Goal: Navigation & Orientation: Find specific page/section

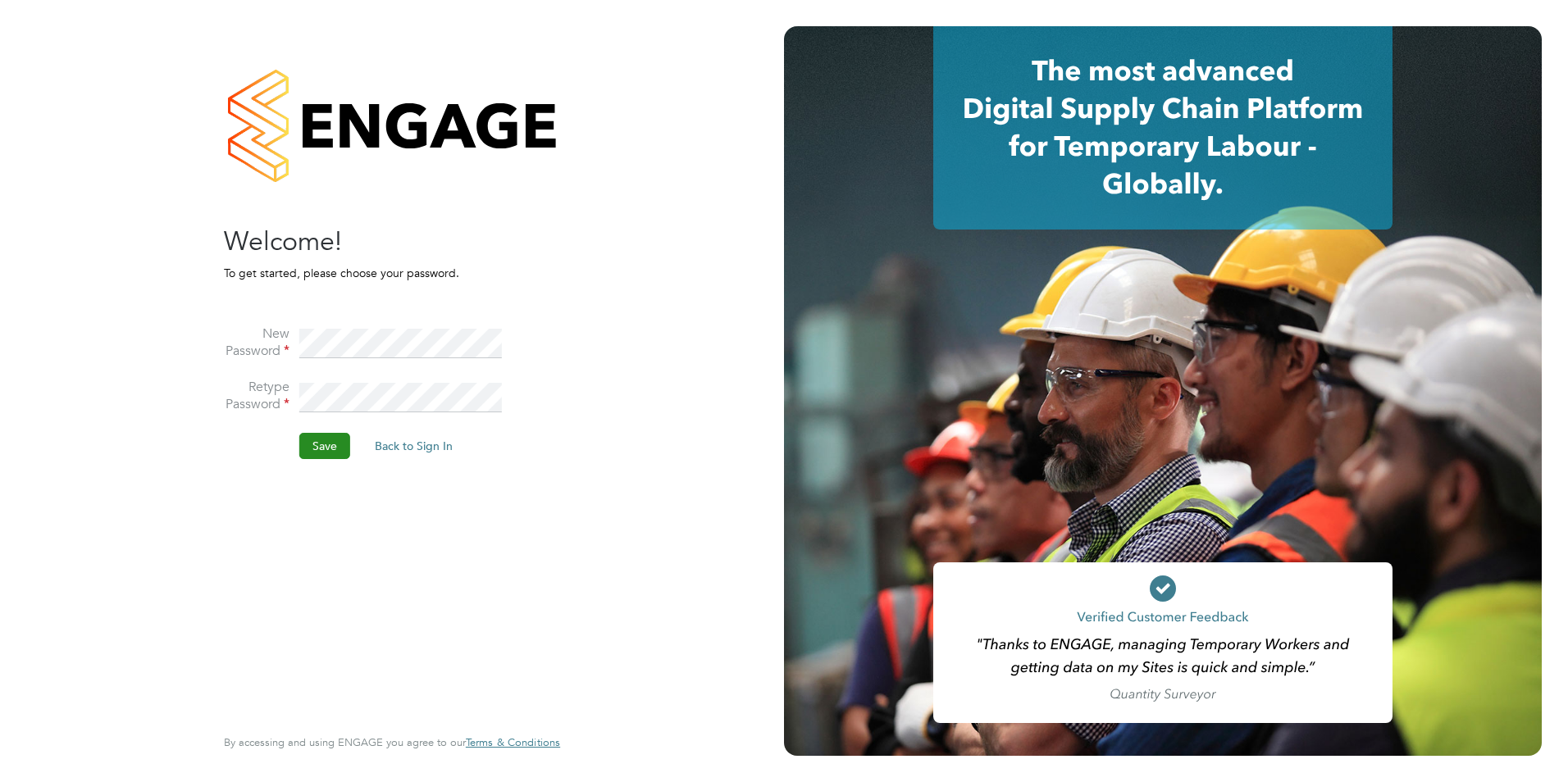
click at [315, 444] on button "Save" at bounding box center [324, 445] width 51 height 26
click at [282, 321] on button "Back to Sign In" at bounding box center [275, 320] width 104 height 26
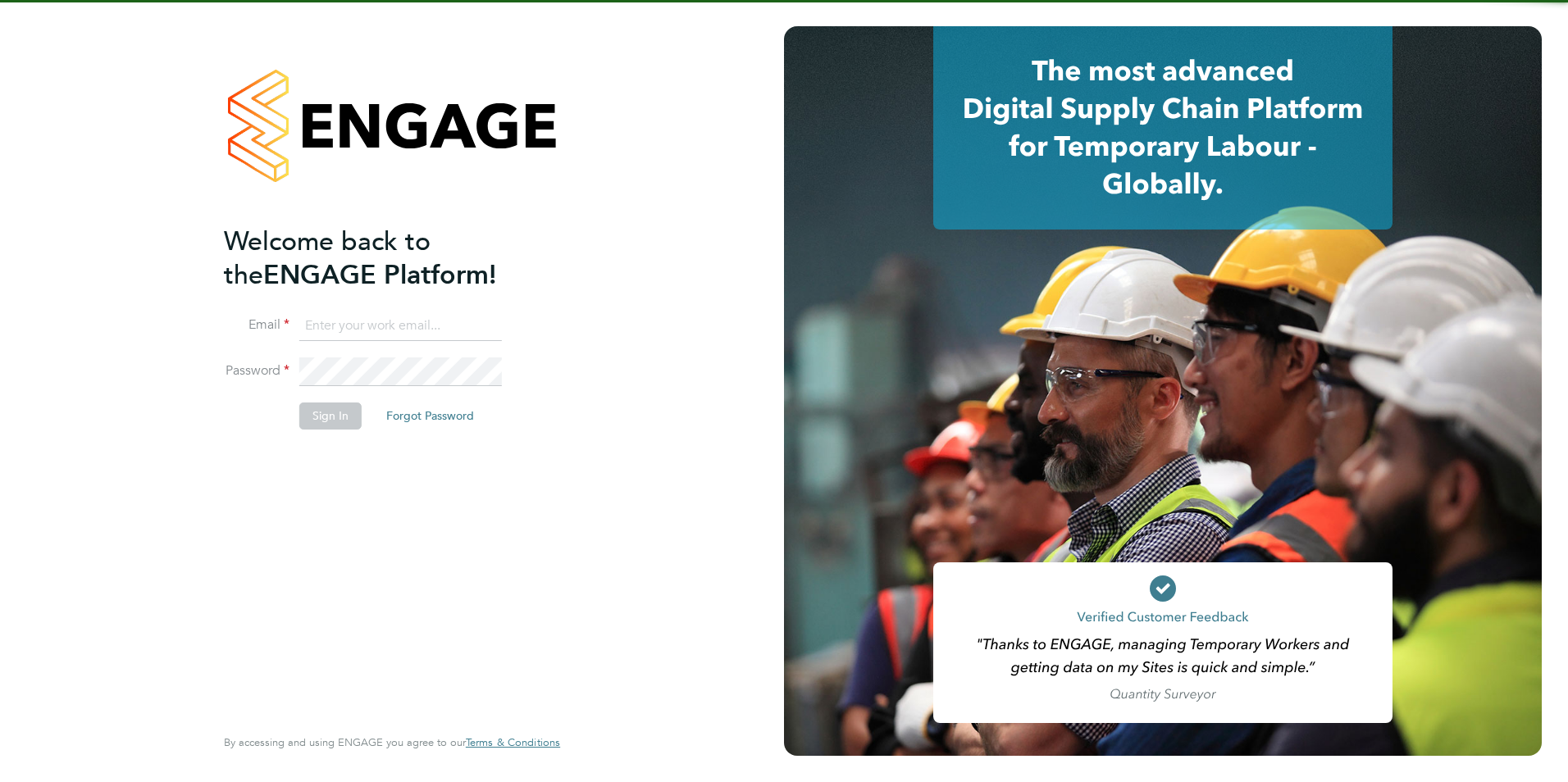
click at [365, 318] on input at bounding box center [400, 326] width 202 height 29
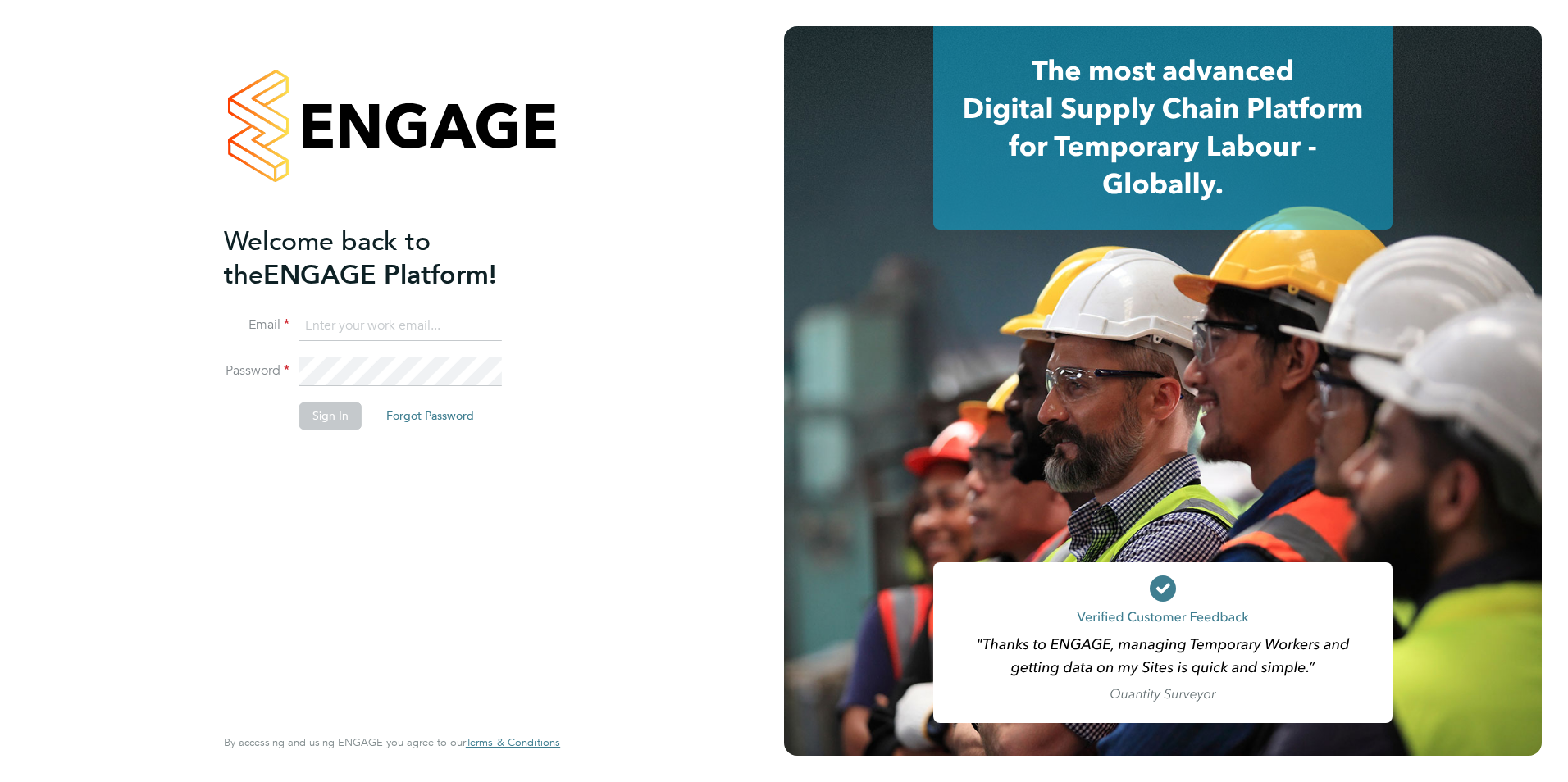
click at [359, 330] on input at bounding box center [400, 326] width 202 height 29
type input "[PERSON_NAME][EMAIL_ADDRESS][PERSON_NAME][DOMAIN_NAME]"
click at [331, 415] on button "Sign In" at bounding box center [331, 415] width 62 height 26
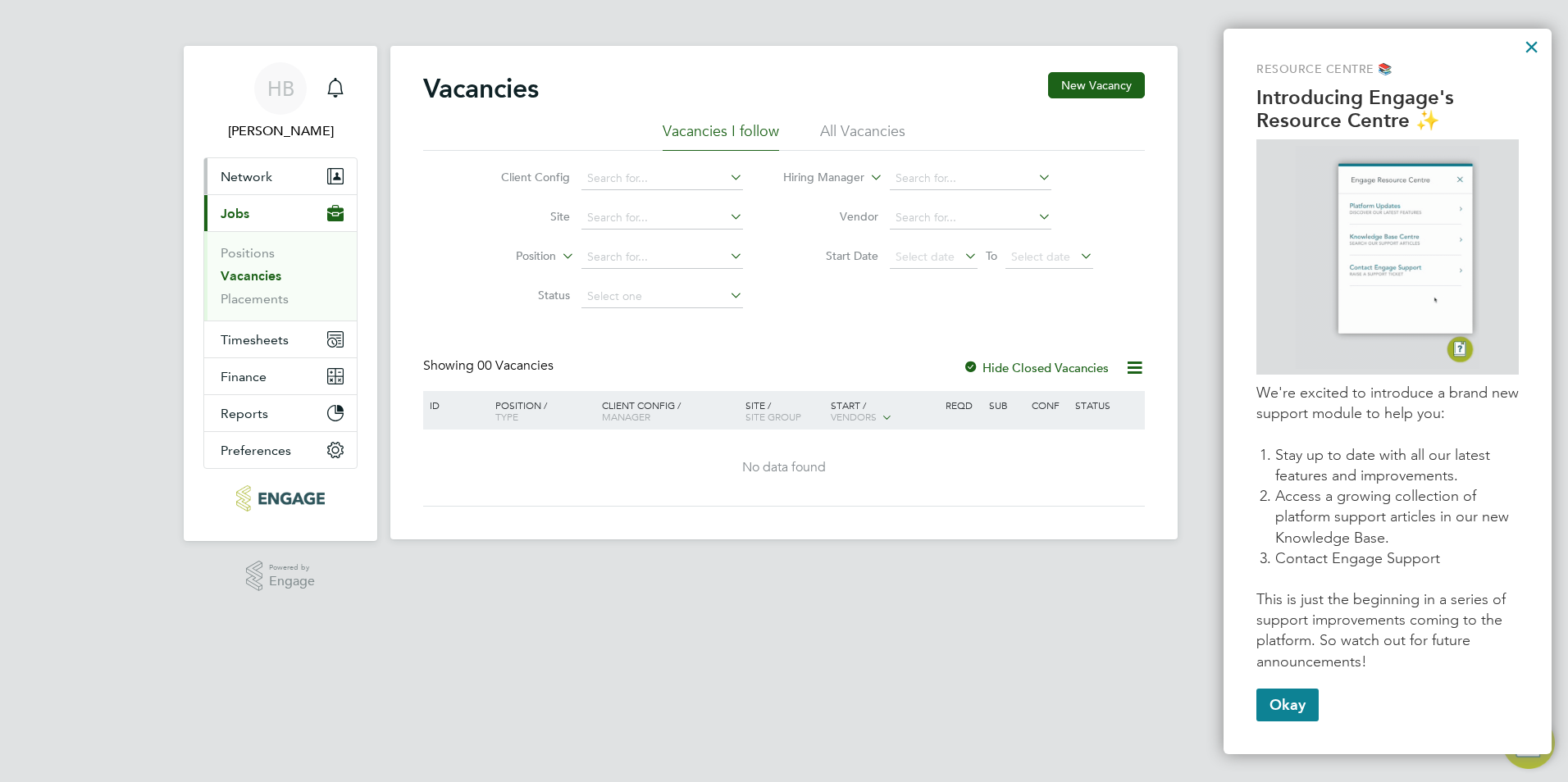
click at [265, 180] on span "Network" at bounding box center [247, 176] width 52 height 15
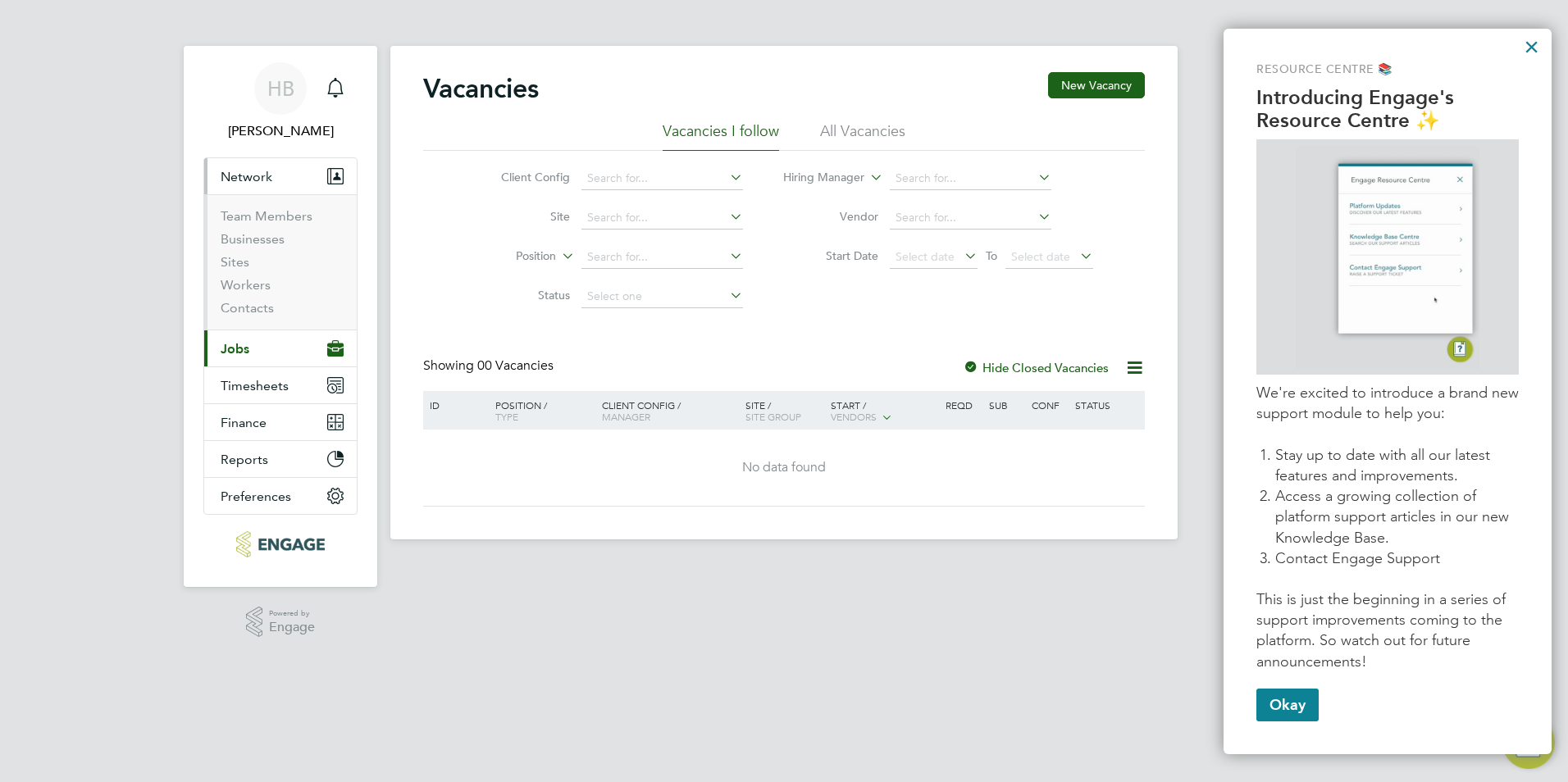
click at [286, 344] on button "Current page: Jobs" at bounding box center [280, 348] width 152 height 37
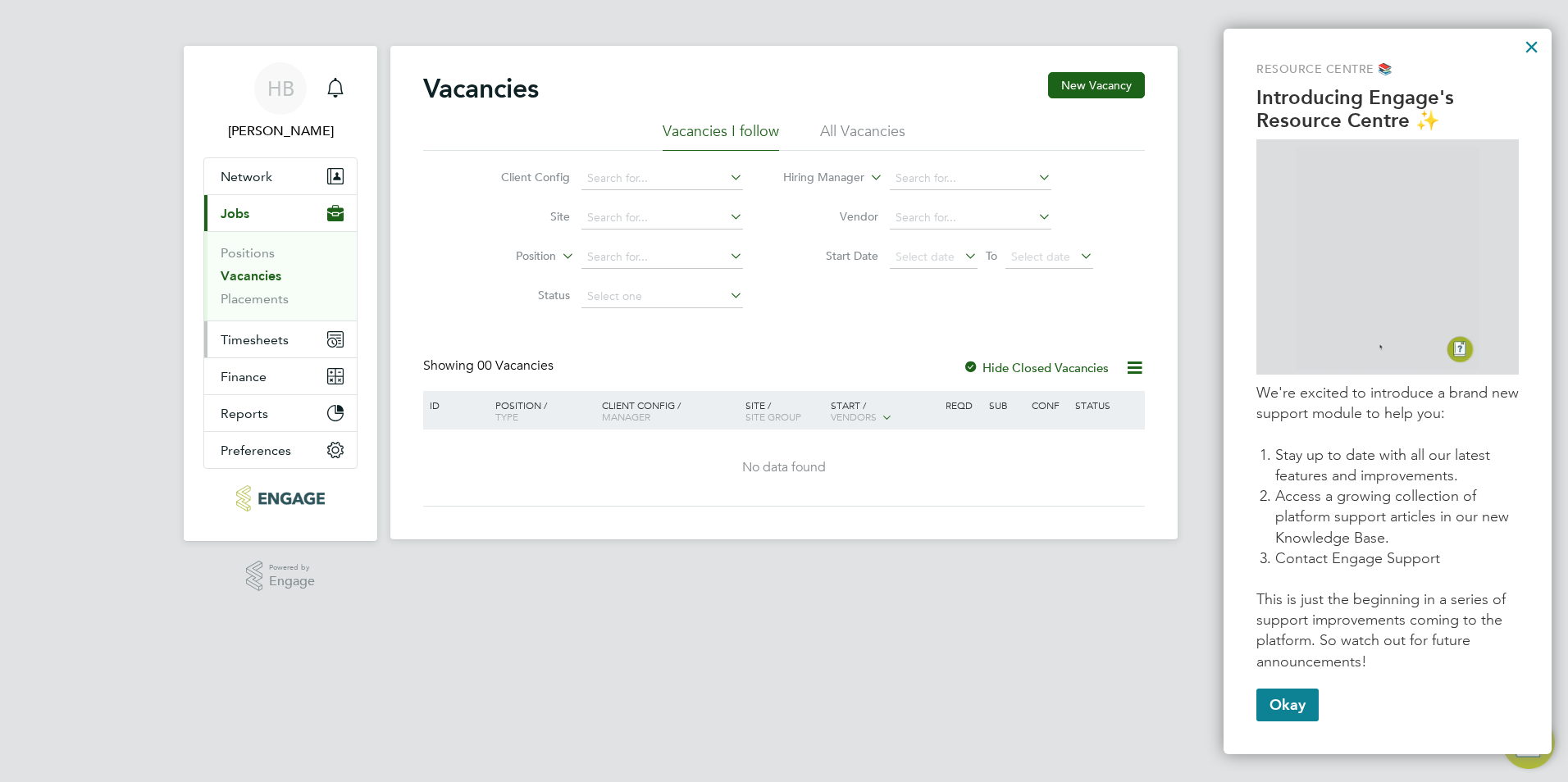
click at [284, 333] on span "Timesheets" at bounding box center [255, 339] width 68 height 15
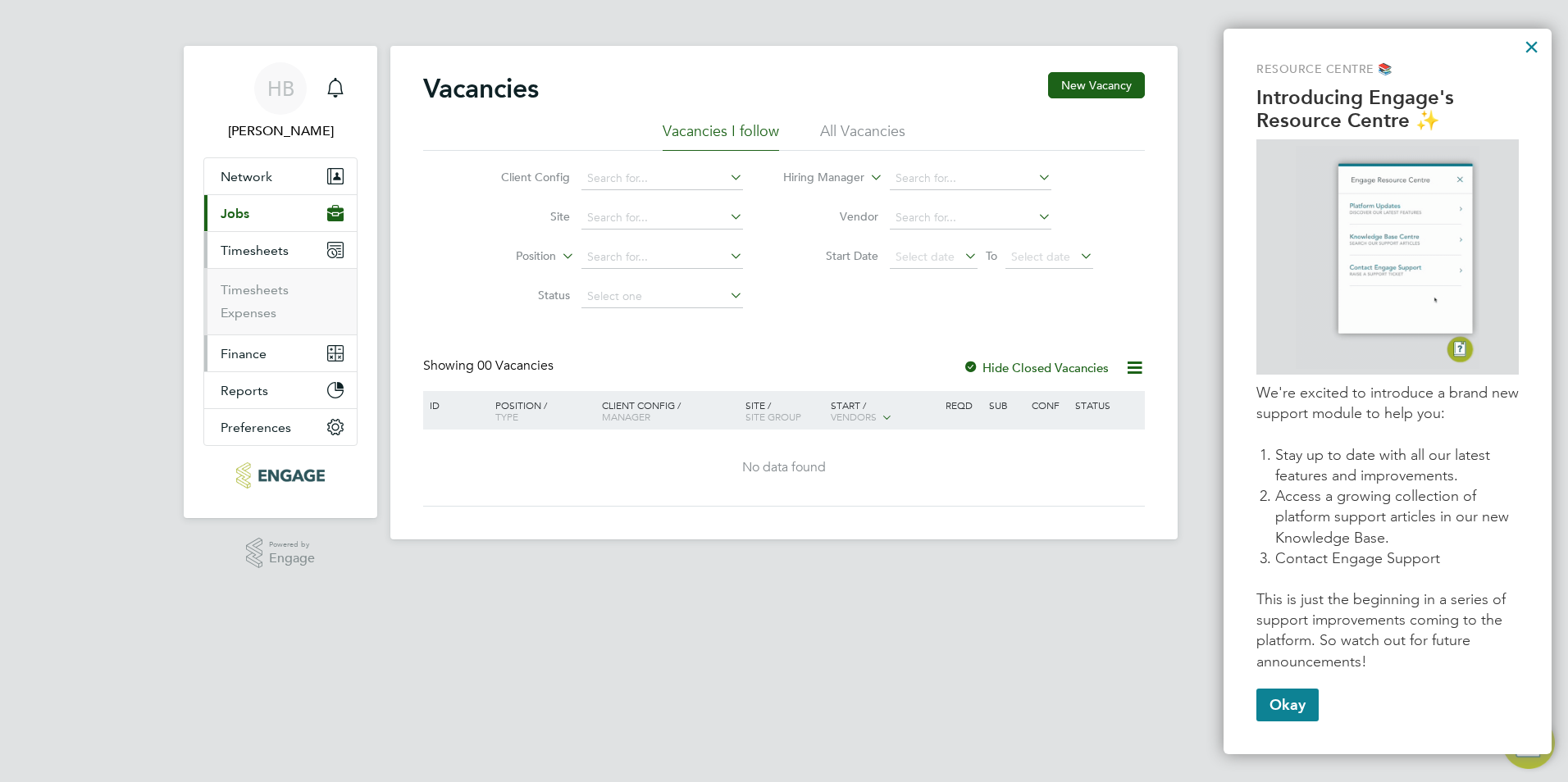
click at [284, 350] on button "Finance" at bounding box center [280, 354] width 152 height 37
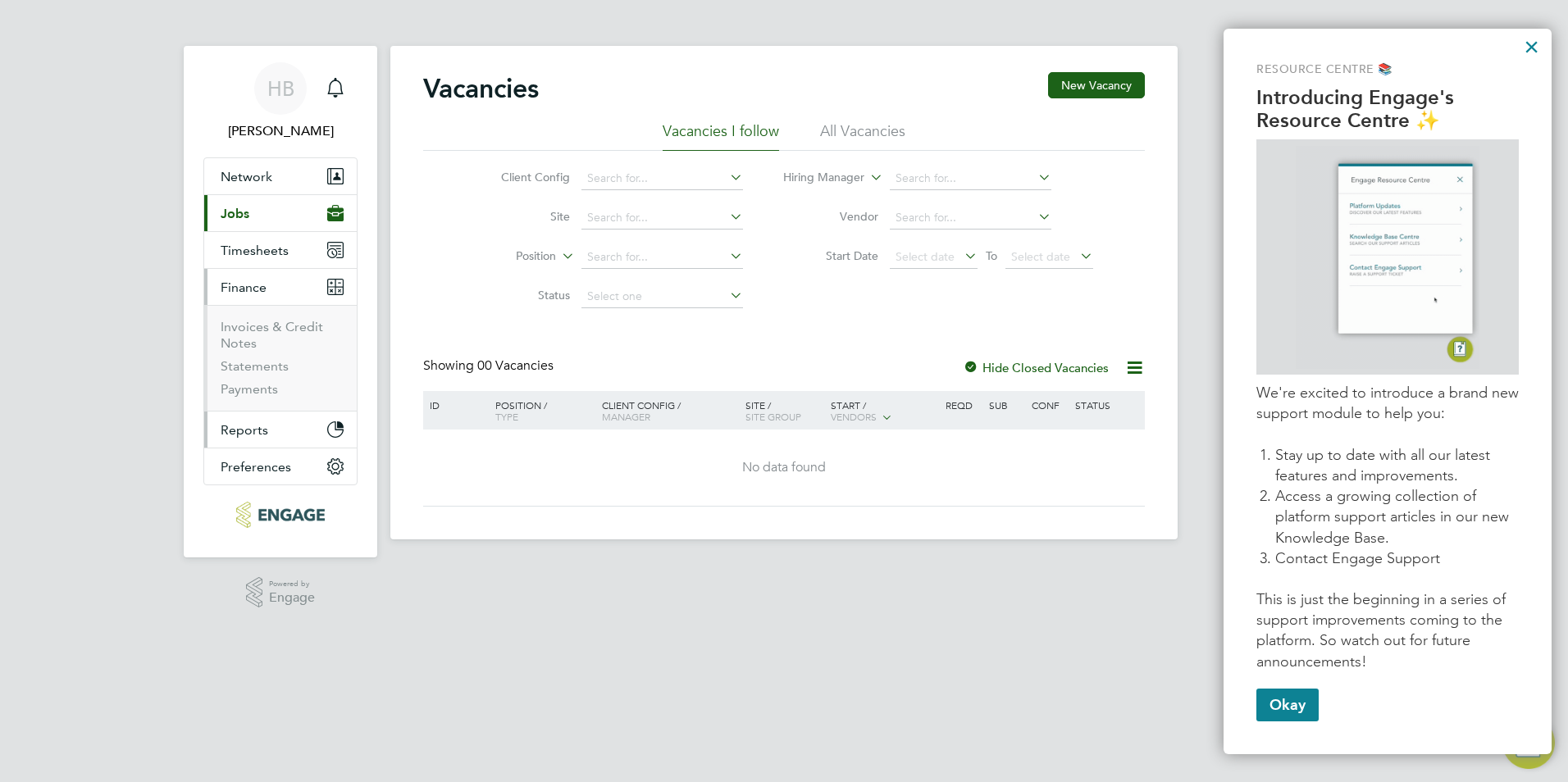
click at [287, 431] on button "Reports" at bounding box center [280, 429] width 152 height 37
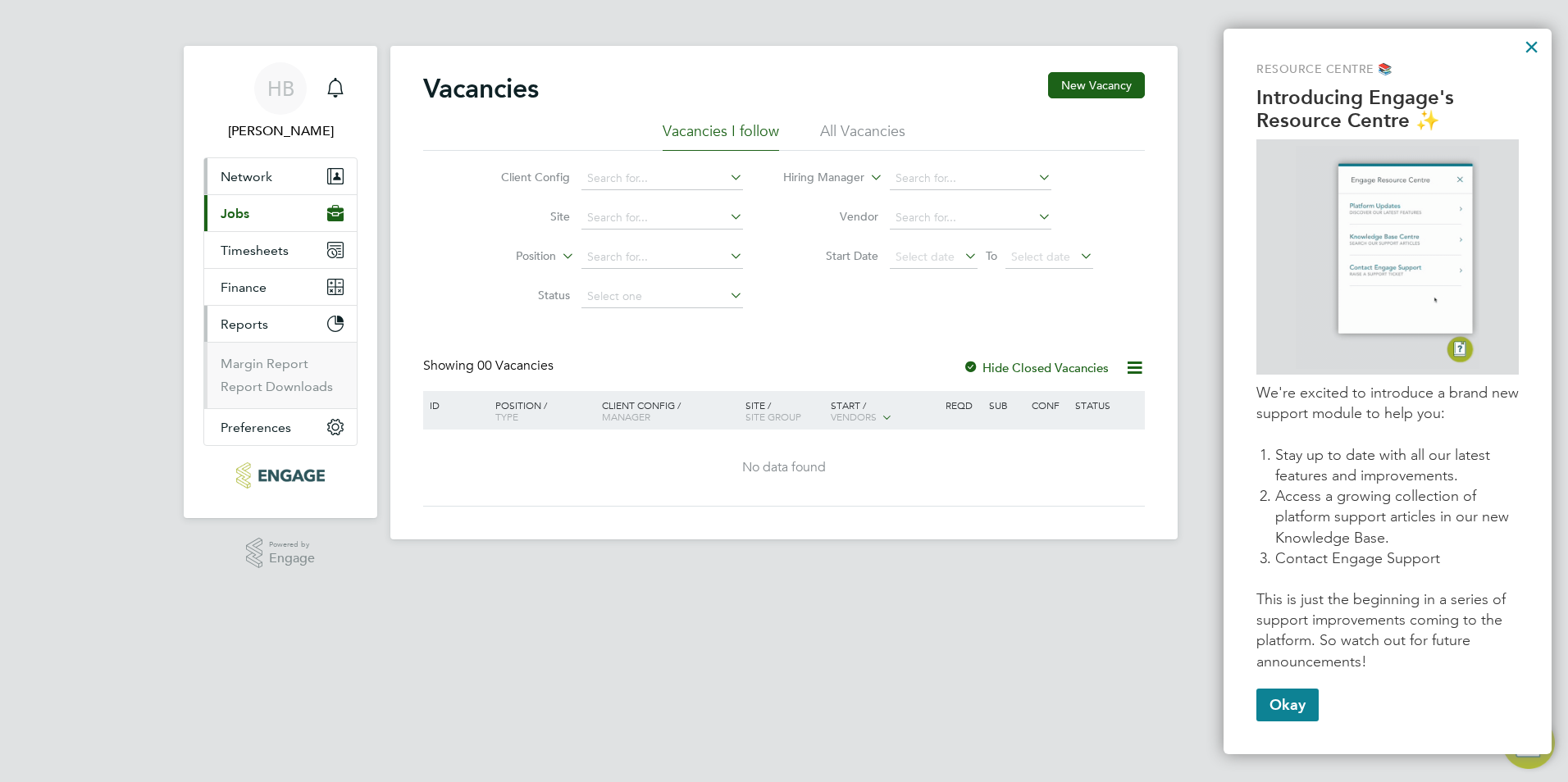
click at [294, 175] on button "Network" at bounding box center [280, 176] width 152 height 37
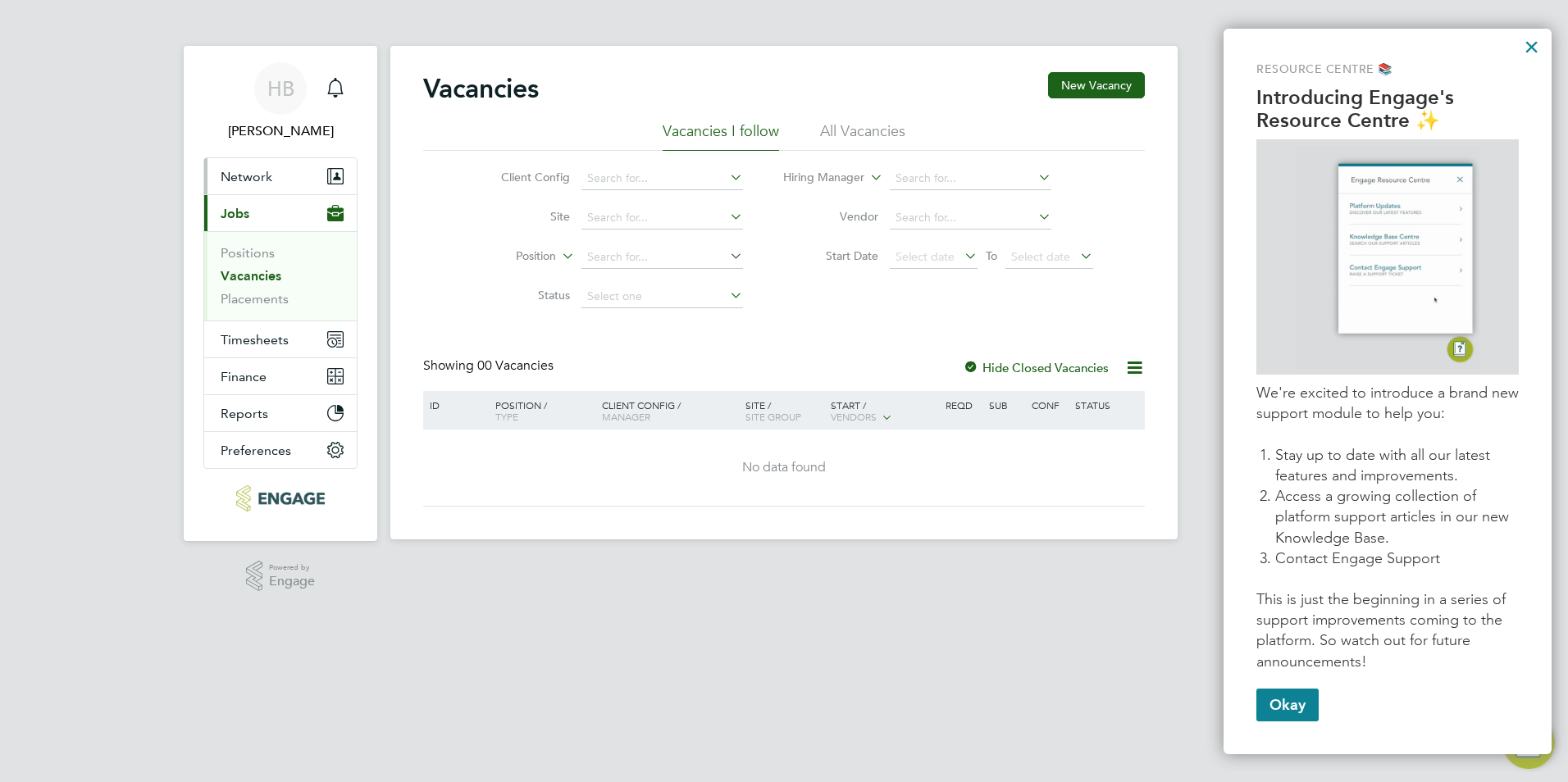
click at [284, 178] on button "Network" at bounding box center [280, 176] width 152 height 37
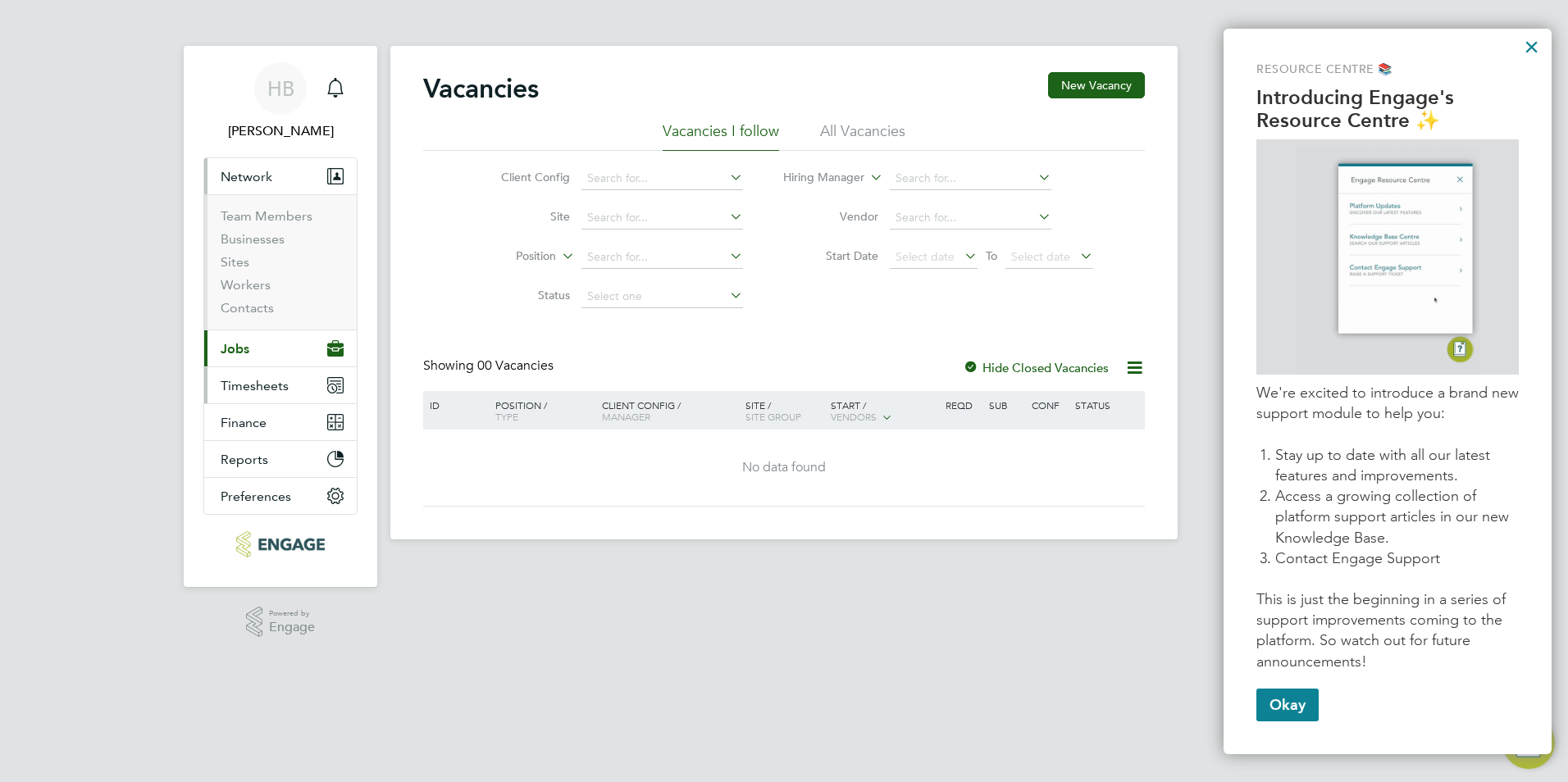
click at [298, 387] on button "Timesheets" at bounding box center [280, 385] width 152 height 37
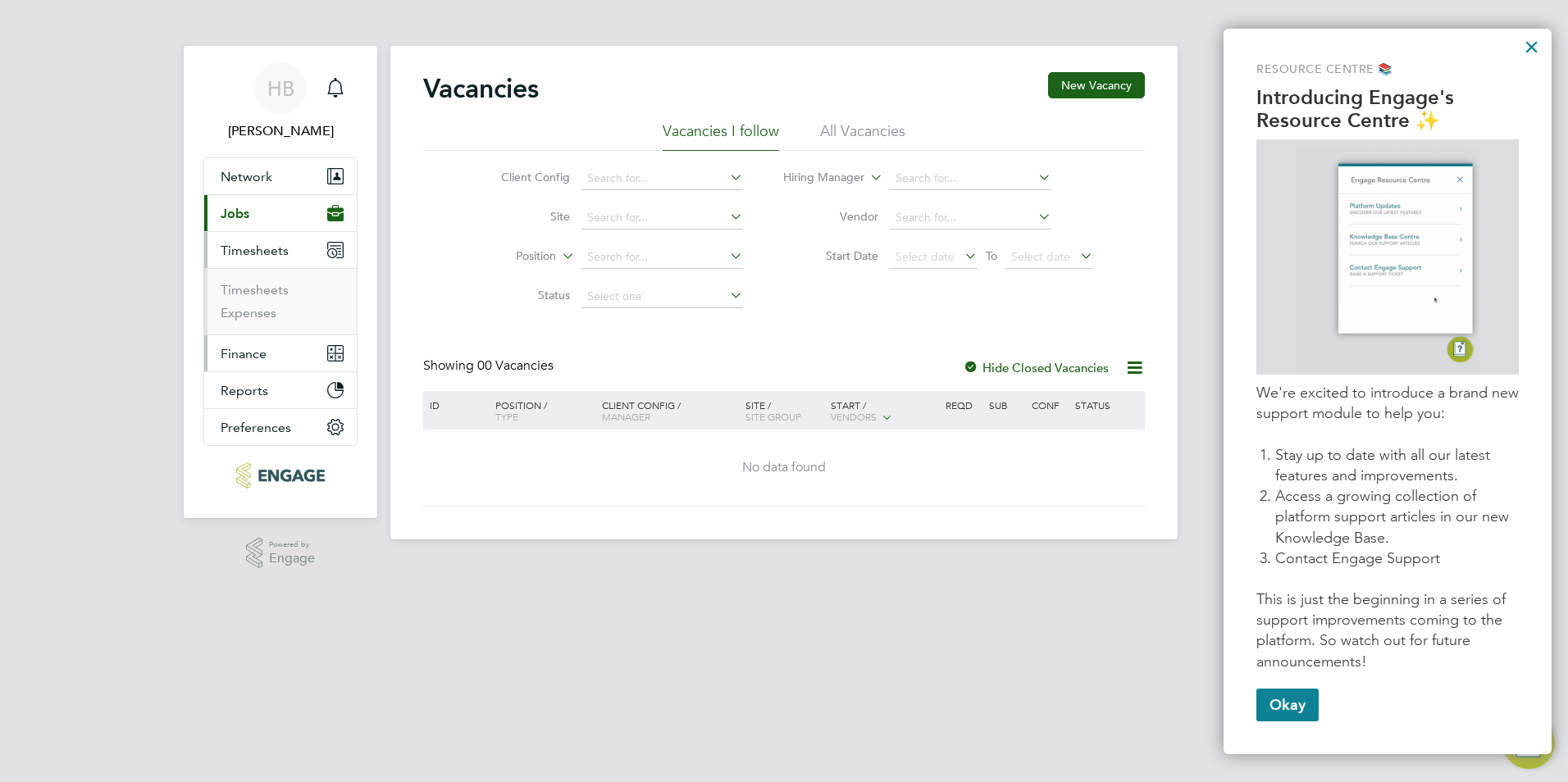
click at [276, 356] on button "Finance" at bounding box center [280, 354] width 152 height 37
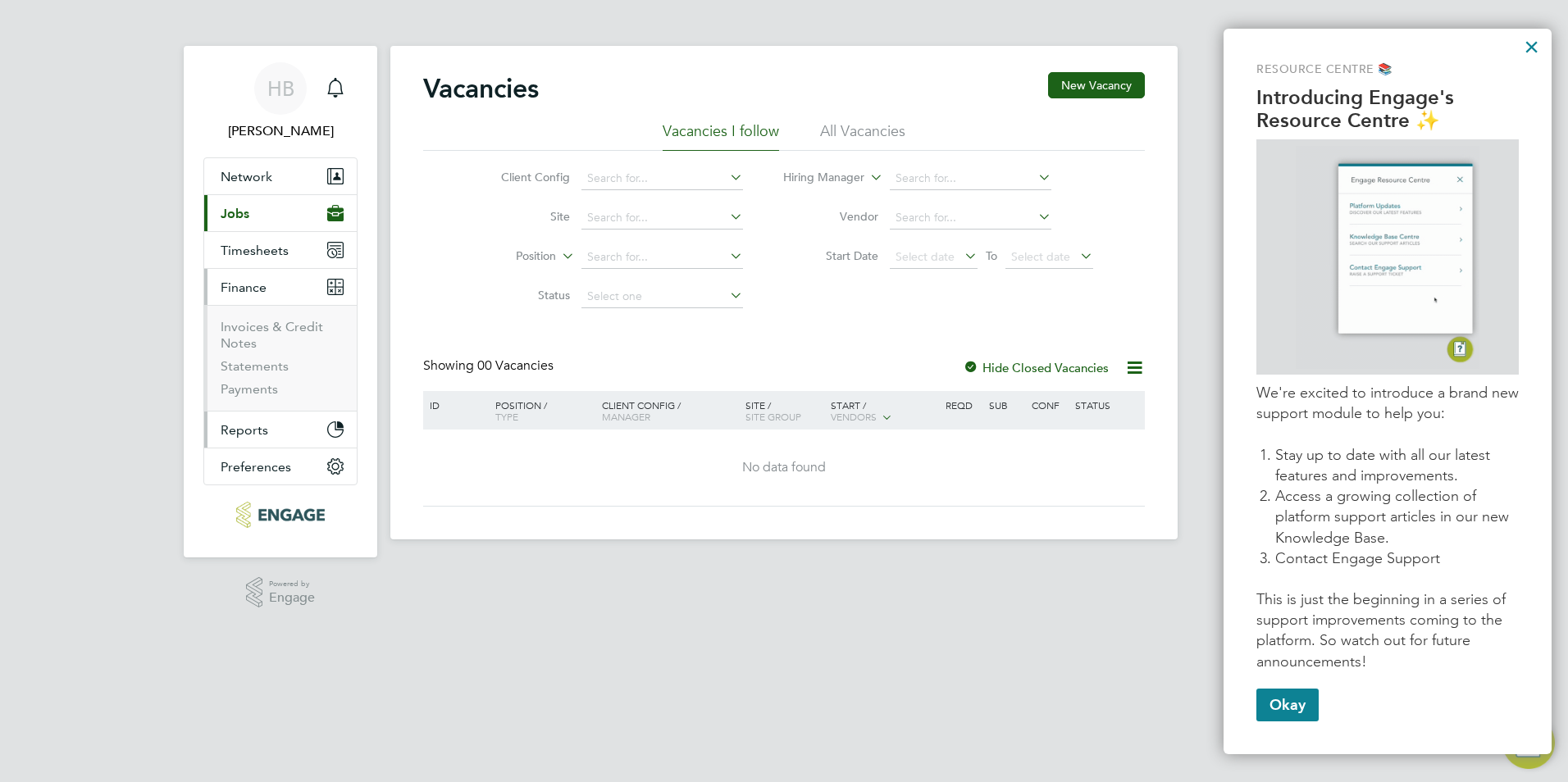
click at [297, 428] on button "Reports" at bounding box center [280, 429] width 152 height 37
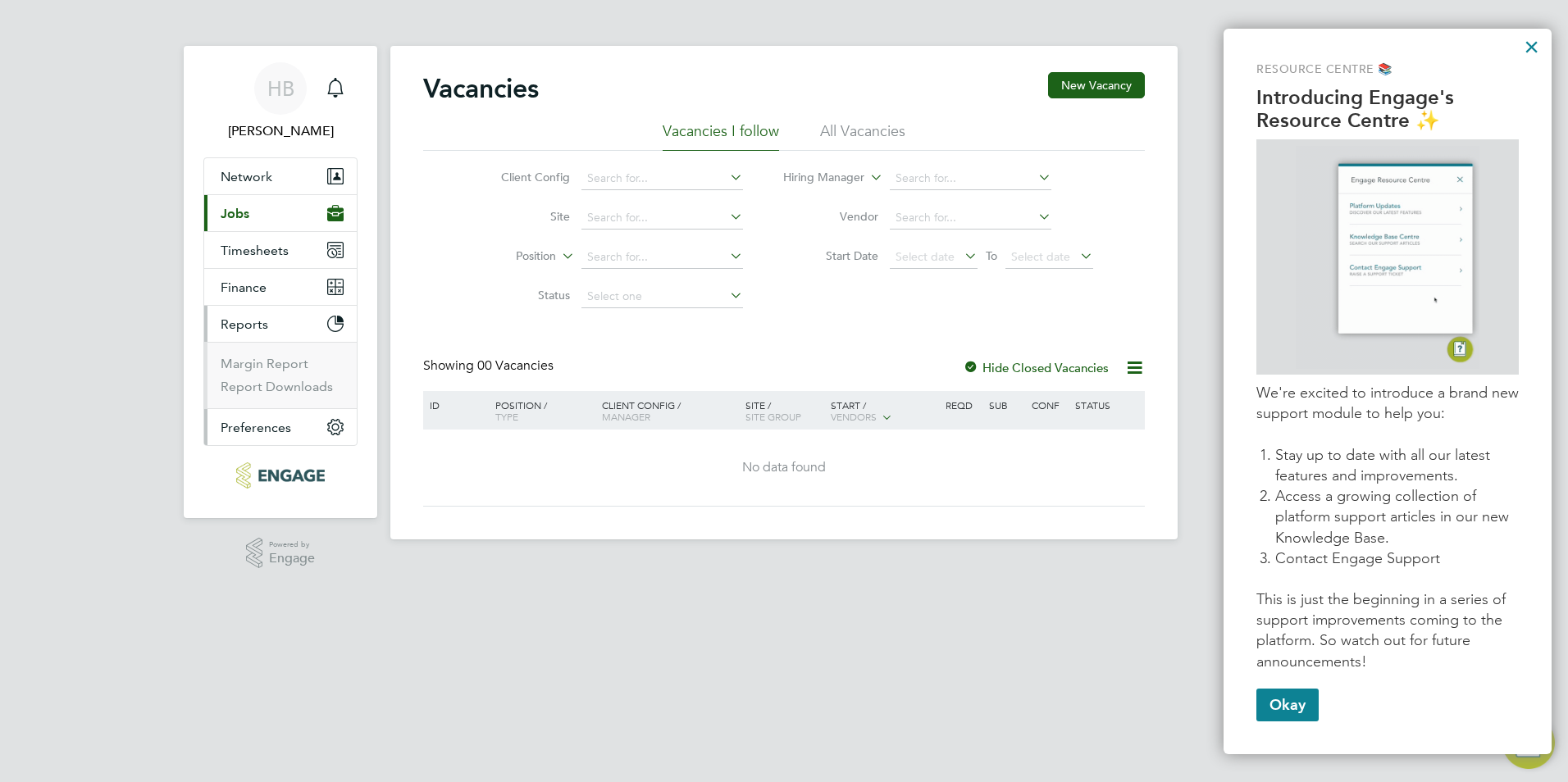
click at [288, 431] on span "Preferences" at bounding box center [256, 427] width 70 height 15
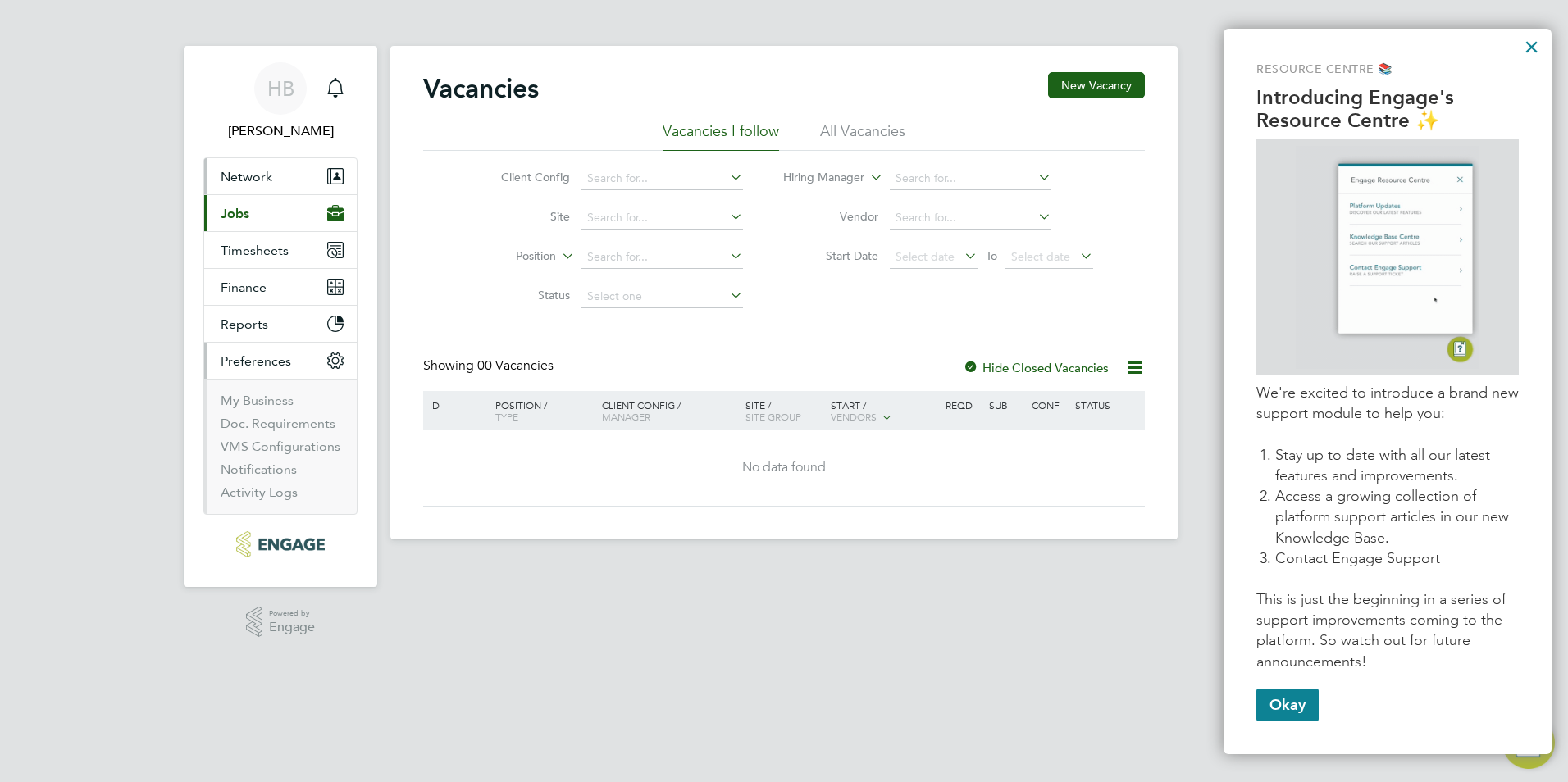
click at [290, 175] on button "Network" at bounding box center [280, 176] width 152 height 37
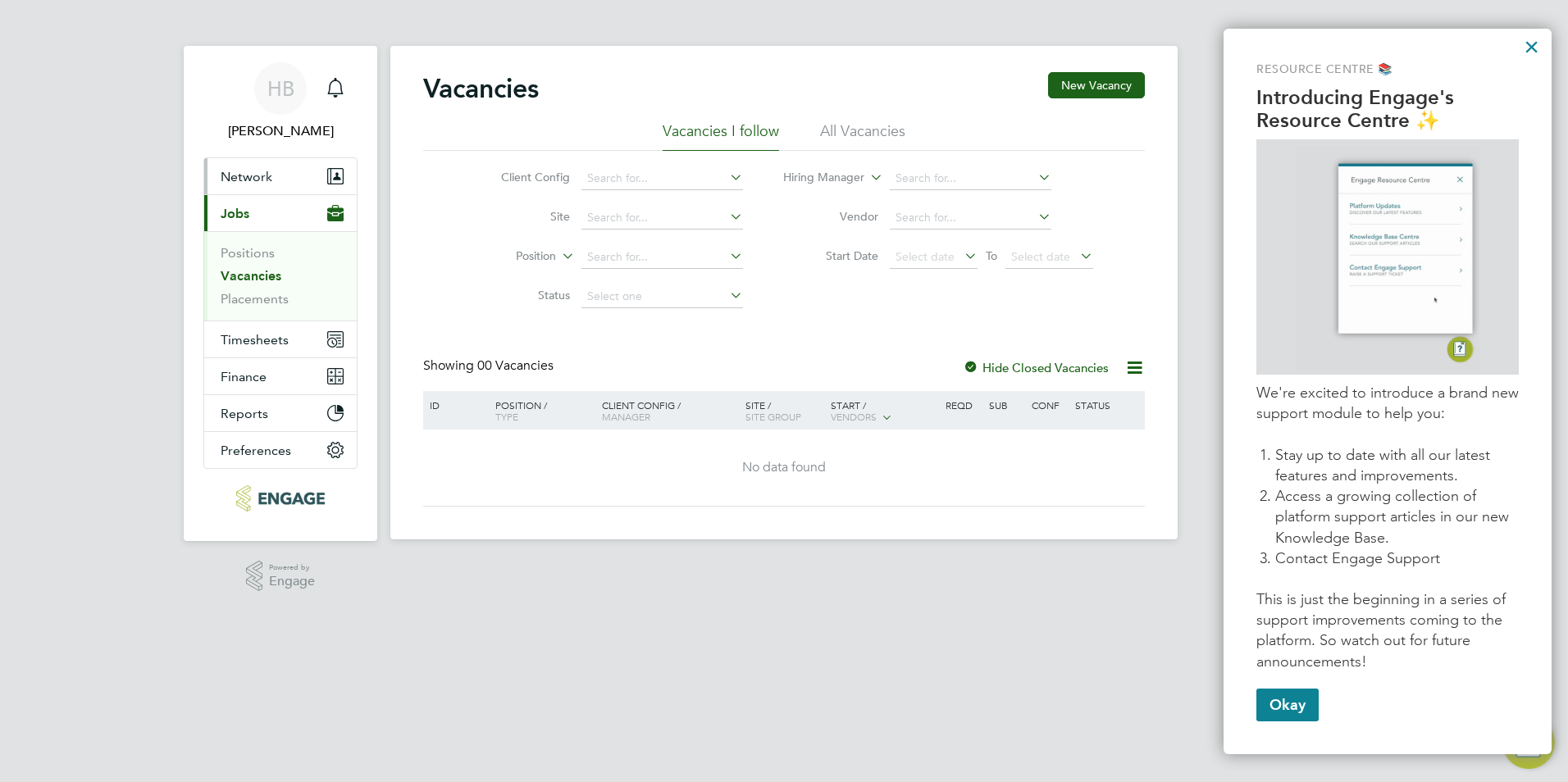
click at [290, 169] on button "Network" at bounding box center [280, 176] width 152 height 37
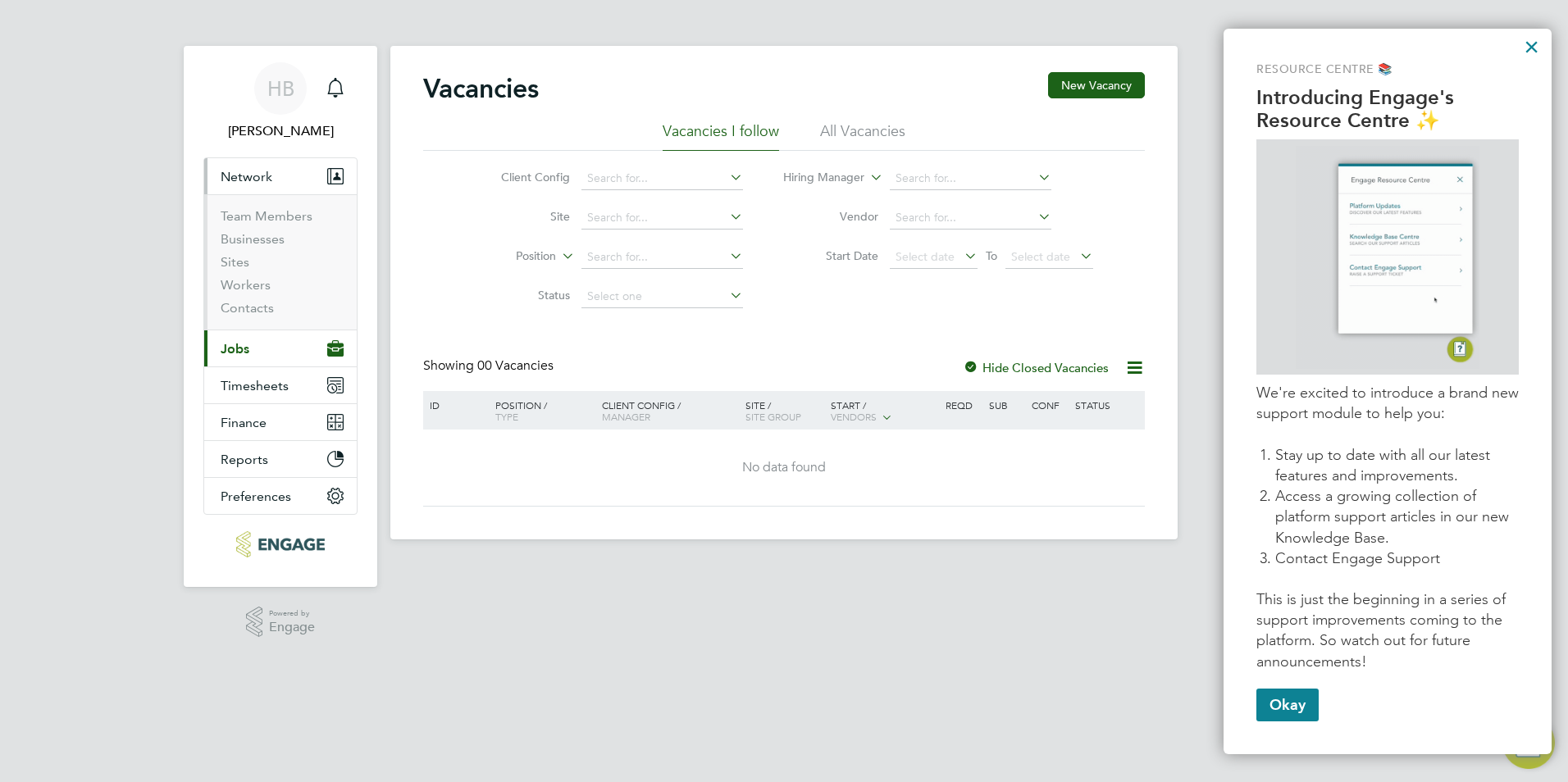
click at [269, 349] on button "Current page: Jobs" at bounding box center [280, 348] width 152 height 37
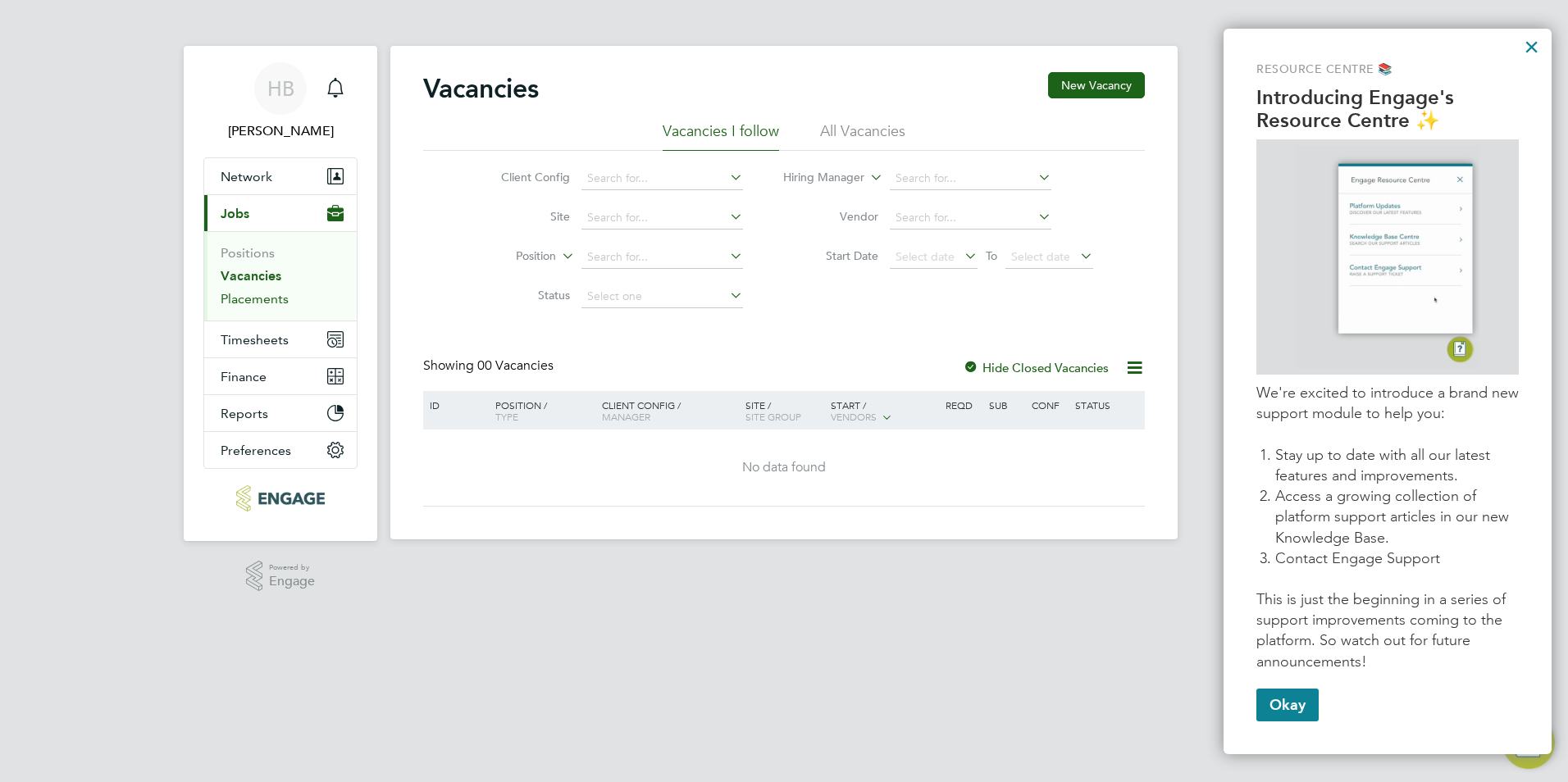
click at [261, 297] on link "Placements" at bounding box center [255, 298] width 68 height 15
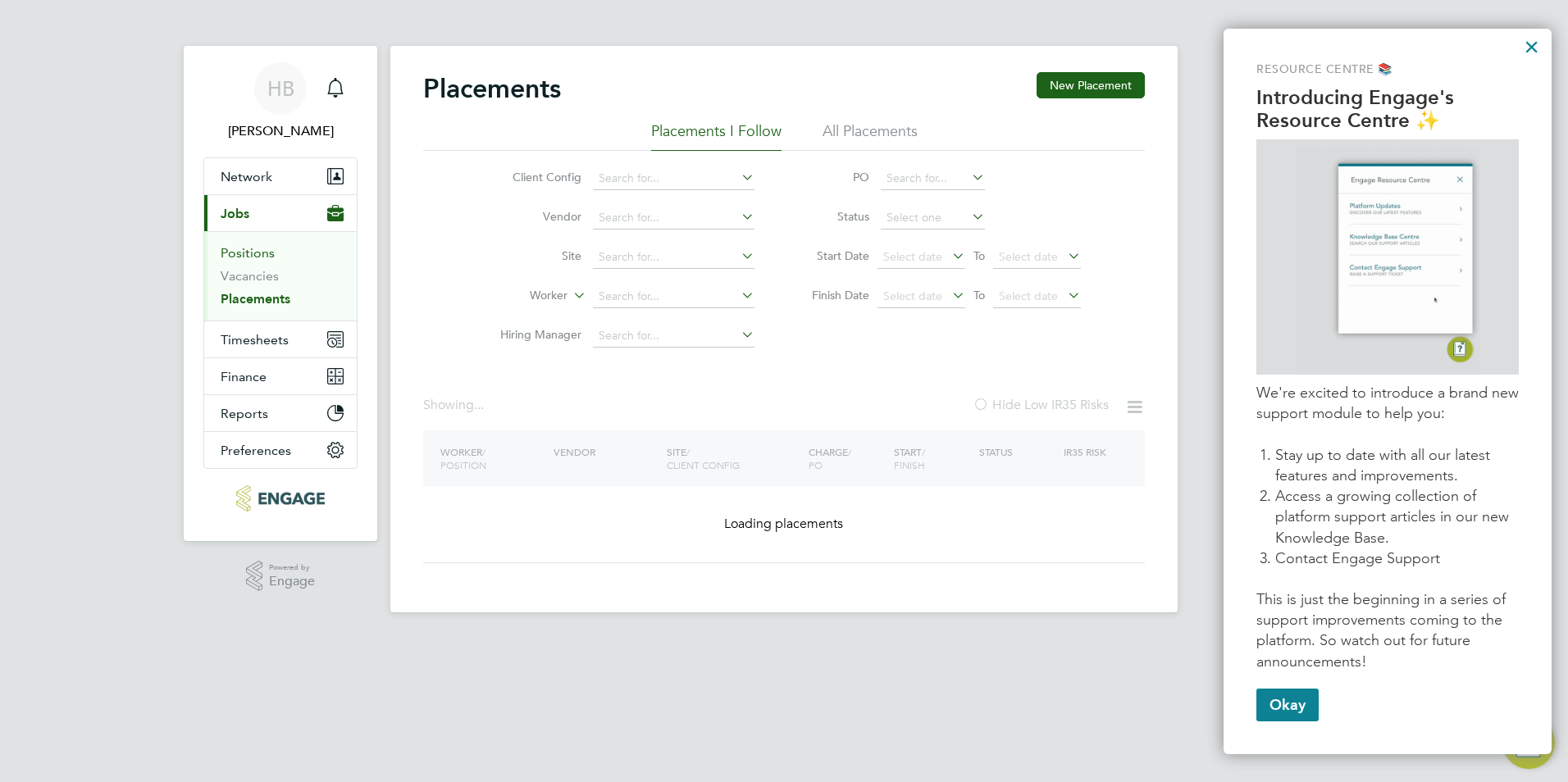
click at [254, 257] on link "Positions" at bounding box center [248, 252] width 54 height 15
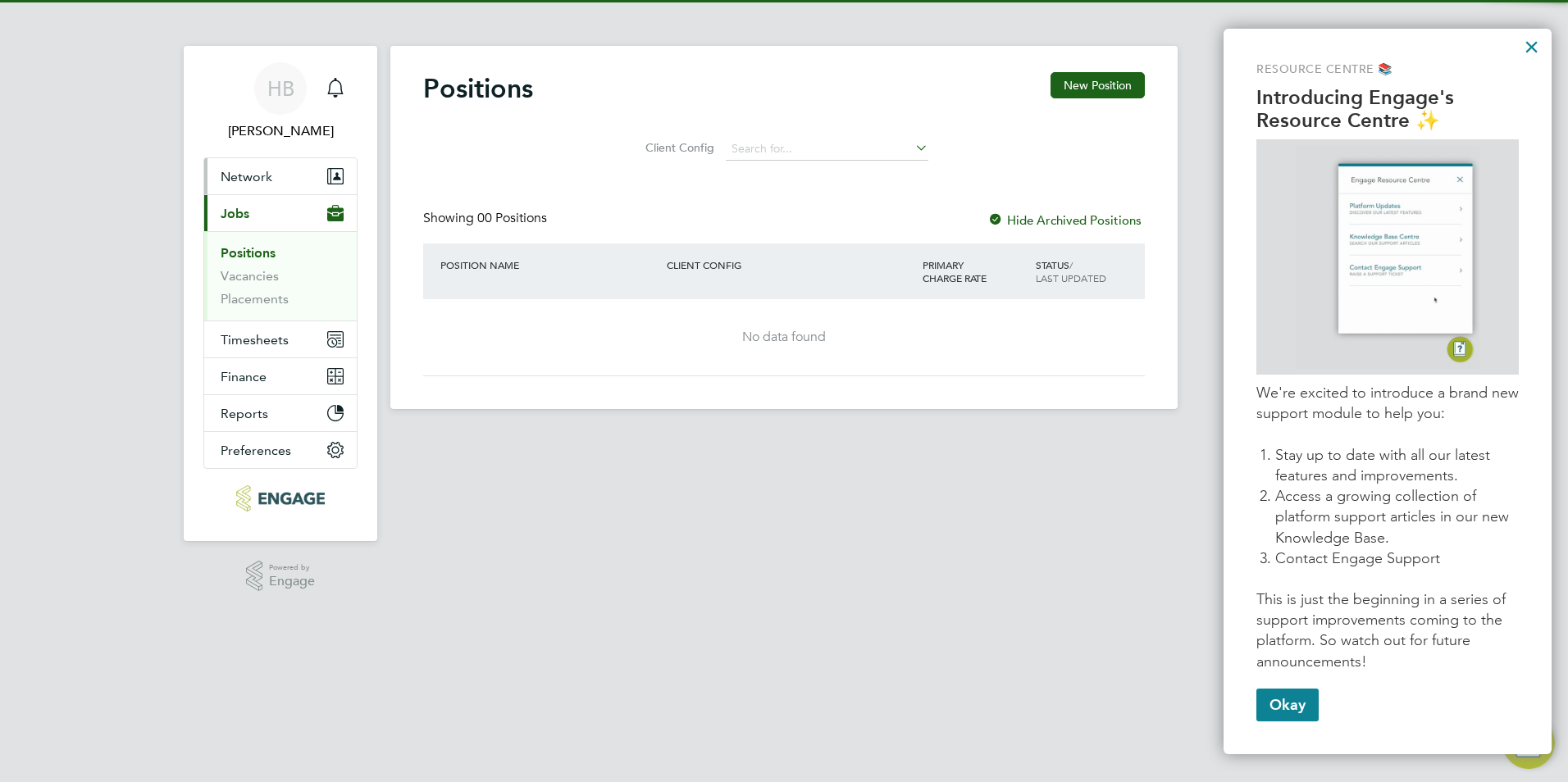
click at [297, 167] on button "Network" at bounding box center [280, 176] width 152 height 37
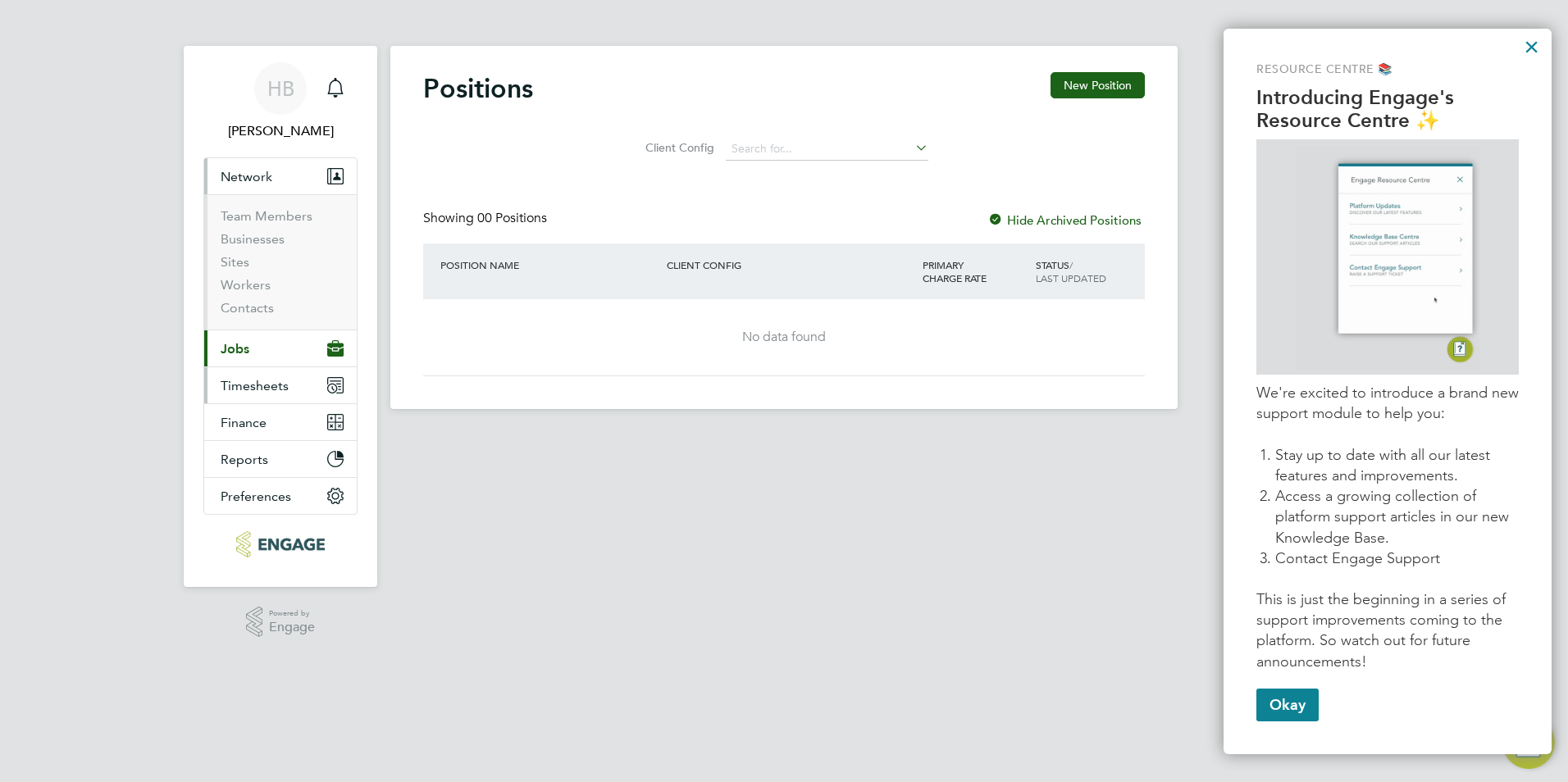
click at [286, 379] on span "Timesheets" at bounding box center [255, 385] width 68 height 15
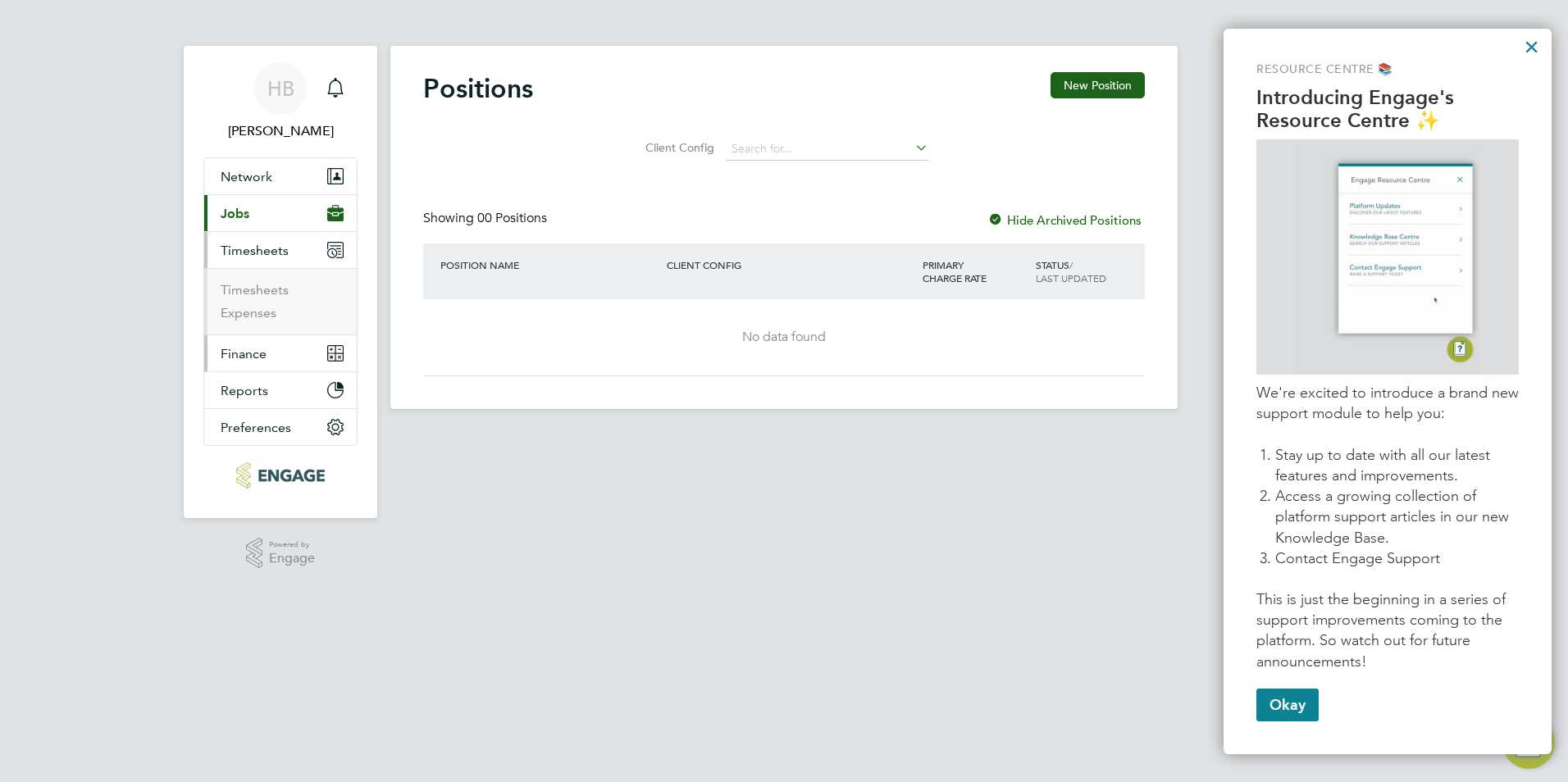
click at [282, 347] on button "Finance" at bounding box center [280, 354] width 152 height 37
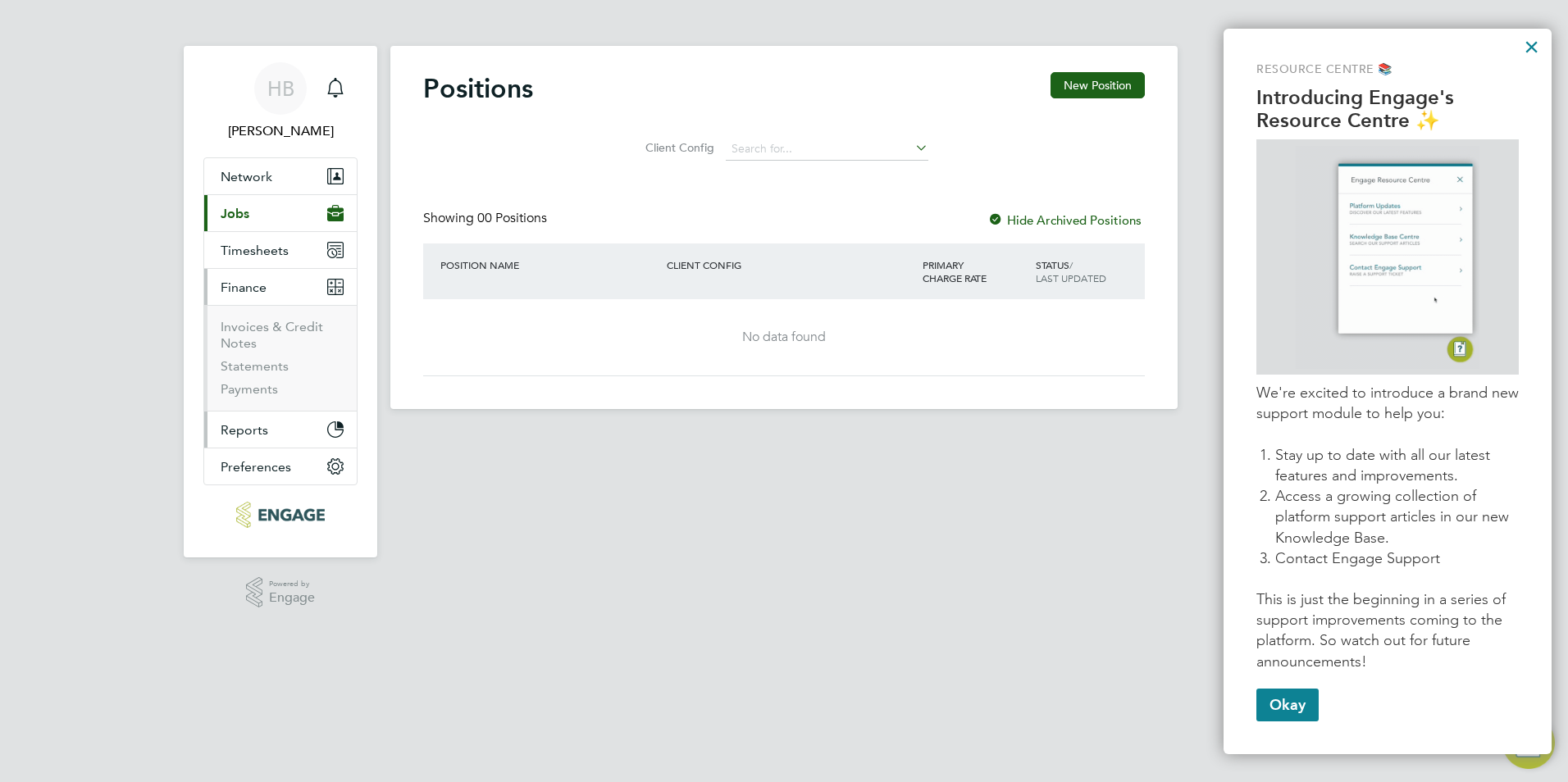
click at [300, 427] on button "Reports" at bounding box center [280, 429] width 152 height 37
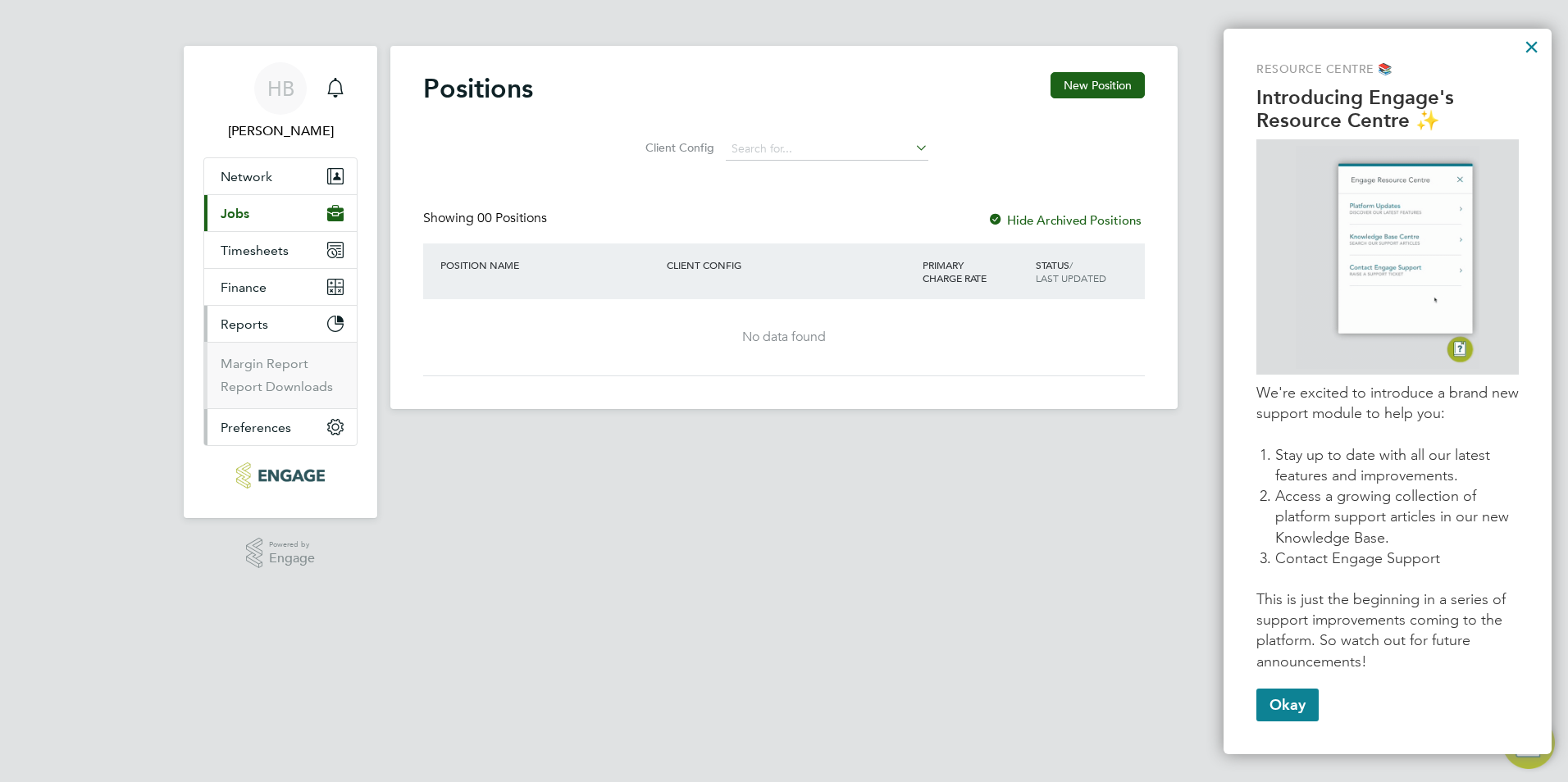
click at [302, 429] on button "Preferences" at bounding box center [280, 427] width 152 height 37
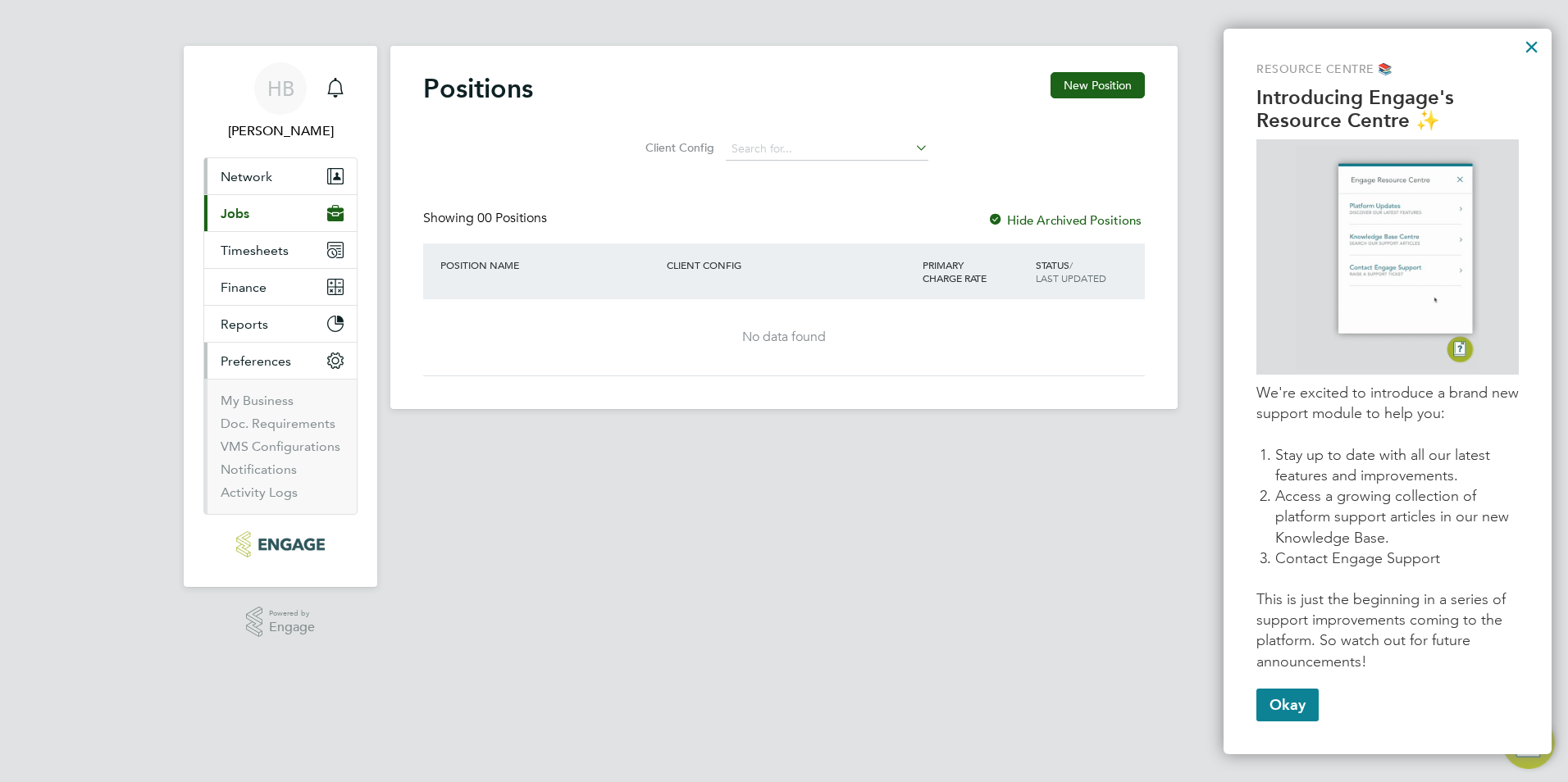
click at [267, 173] on span "Network" at bounding box center [247, 176] width 52 height 15
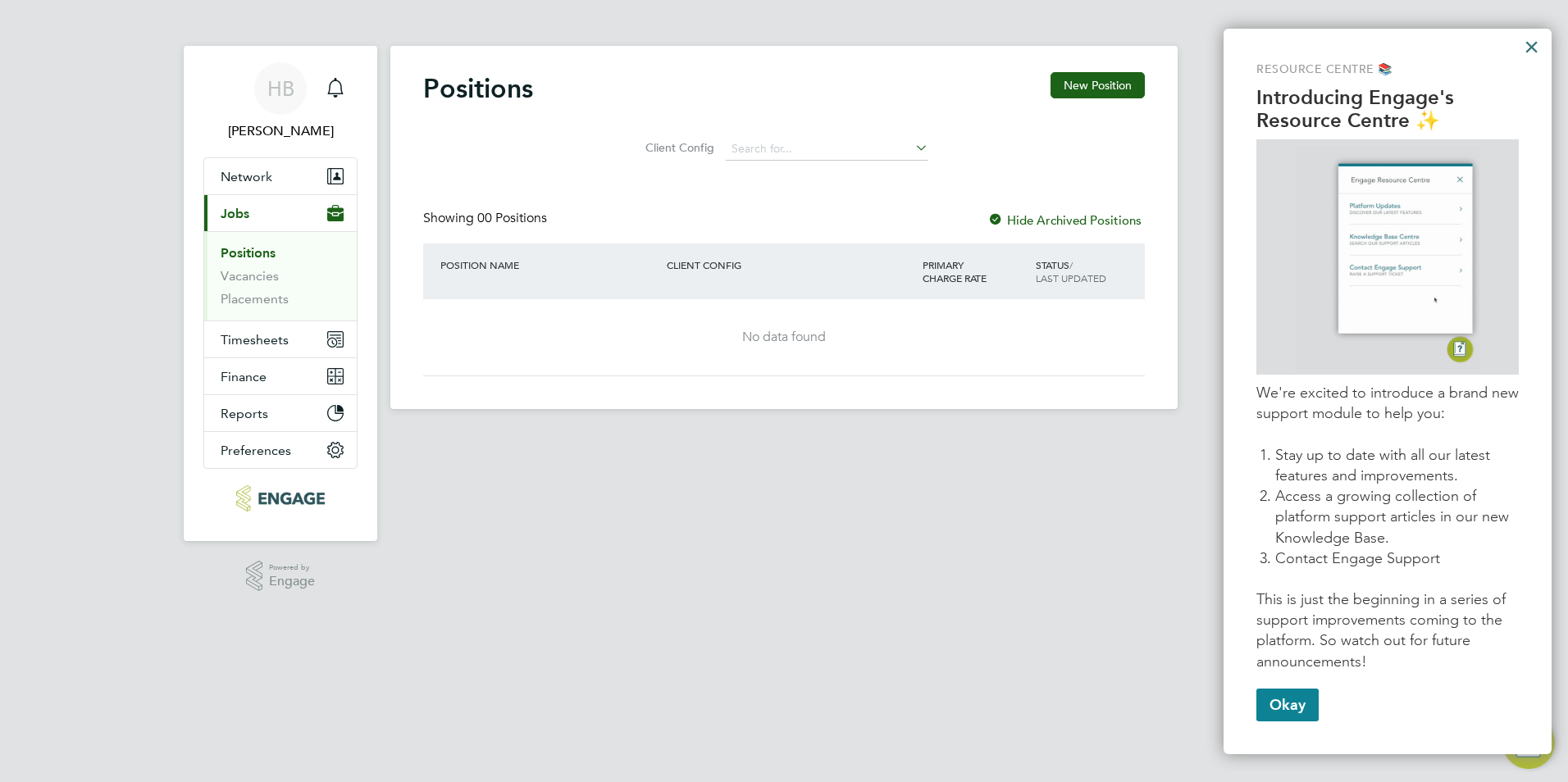
click at [1529, 47] on button "×" at bounding box center [1531, 46] width 15 height 26
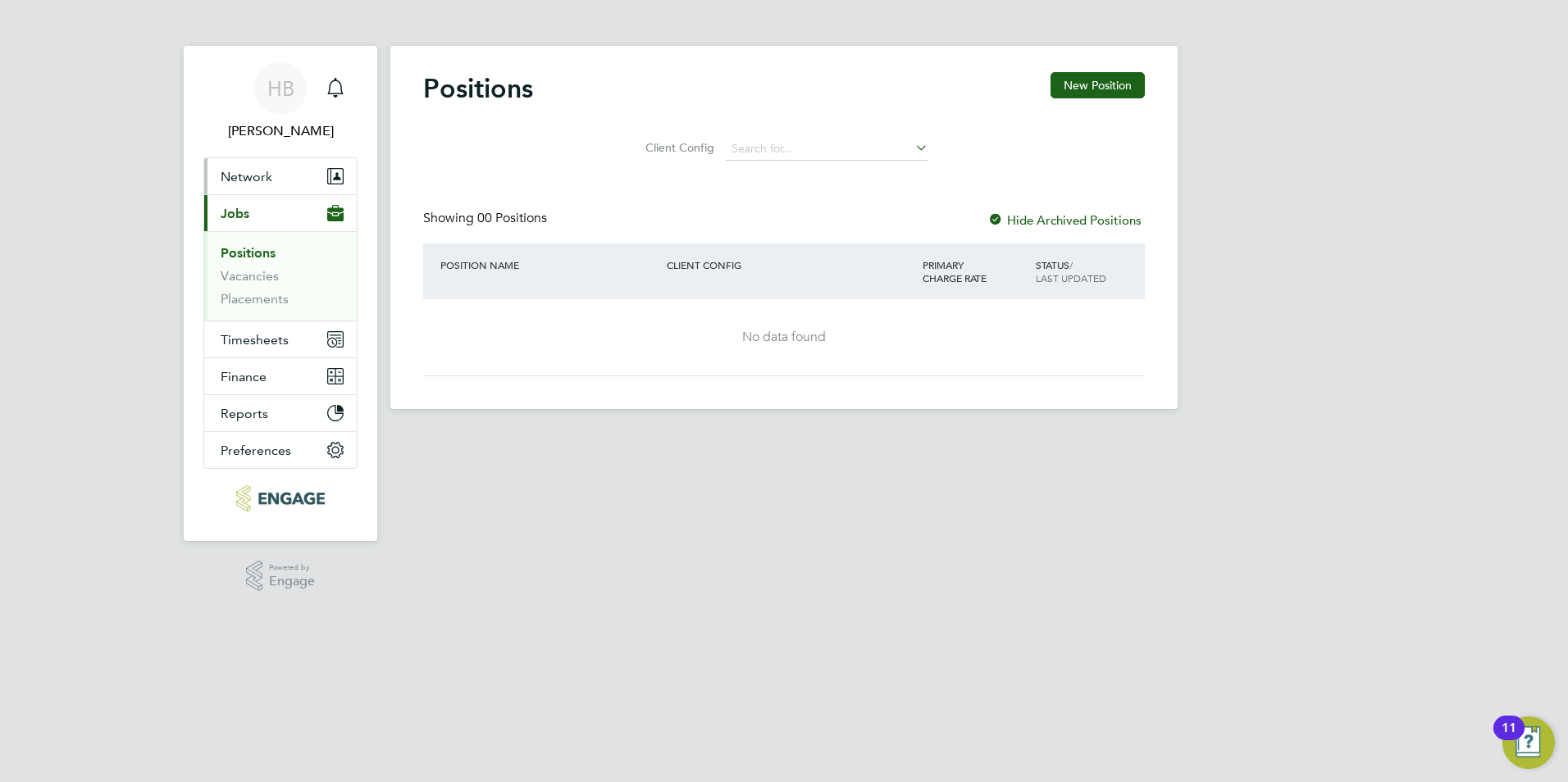
click at [287, 181] on button "Network" at bounding box center [280, 176] width 152 height 37
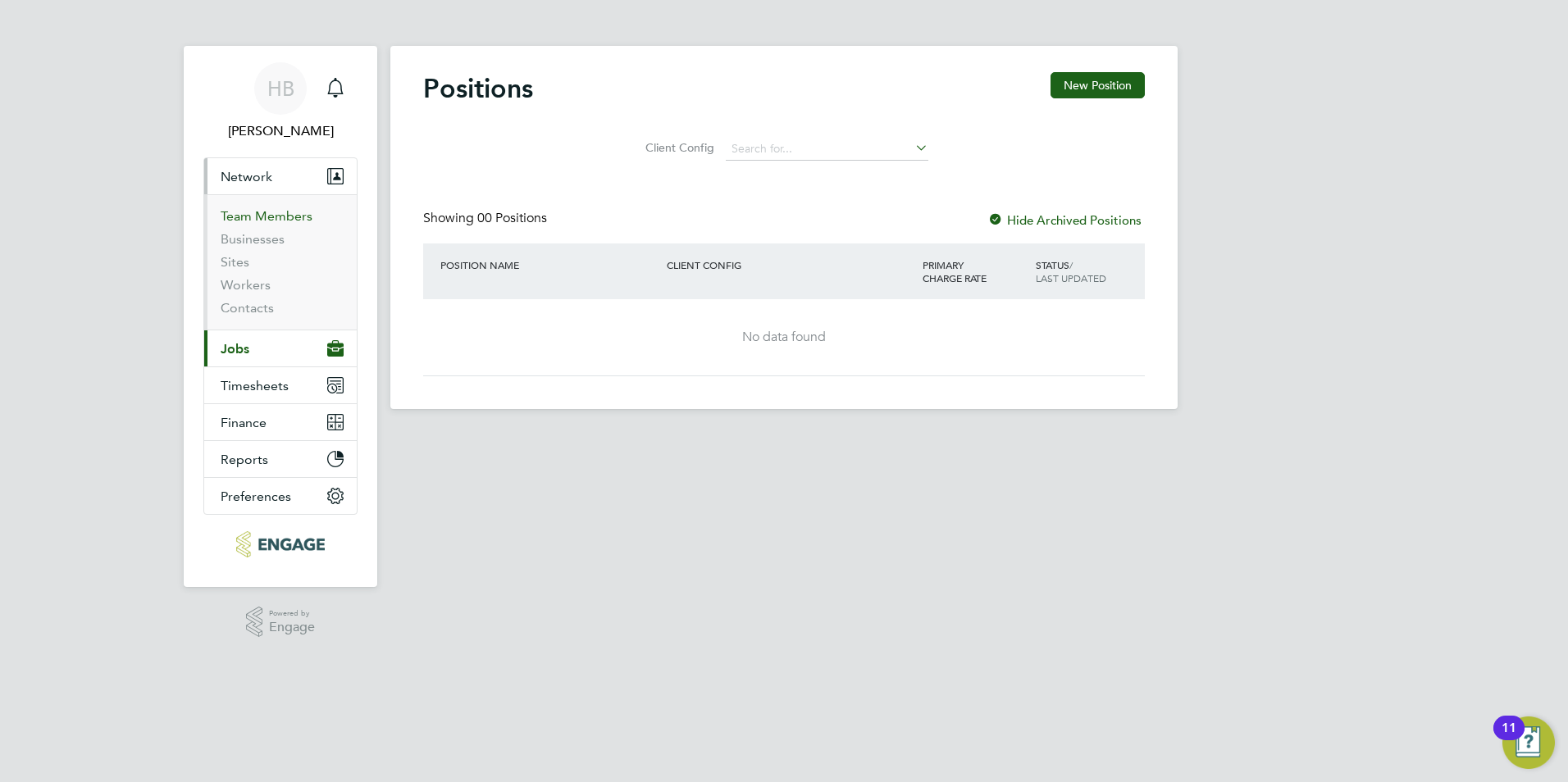
click at [282, 218] on link "Team Members" at bounding box center [266, 216] width 92 height 15
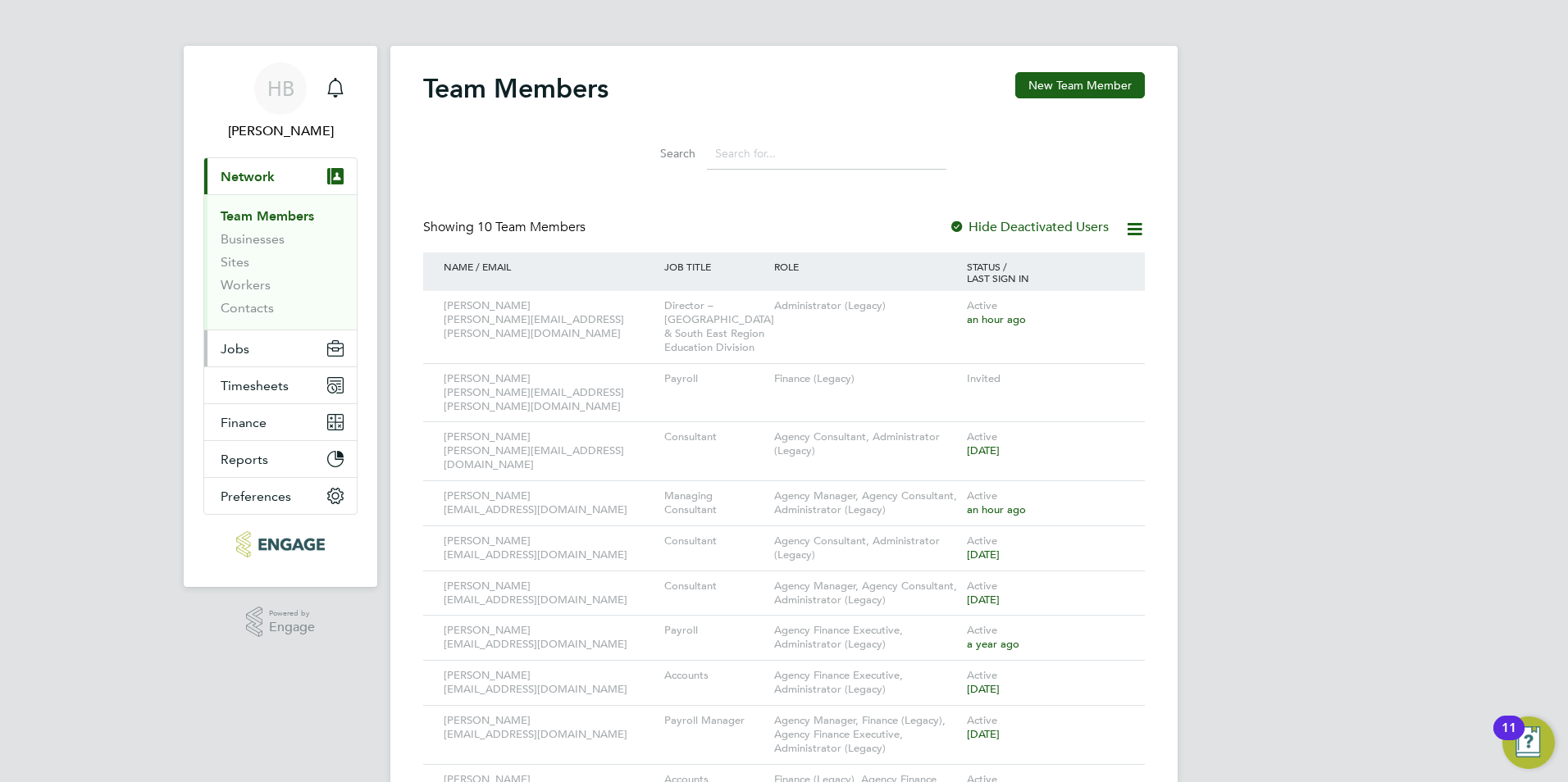
click at [260, 349] on button "Jobs" at bounding box center [280, 348] width 152 height 37
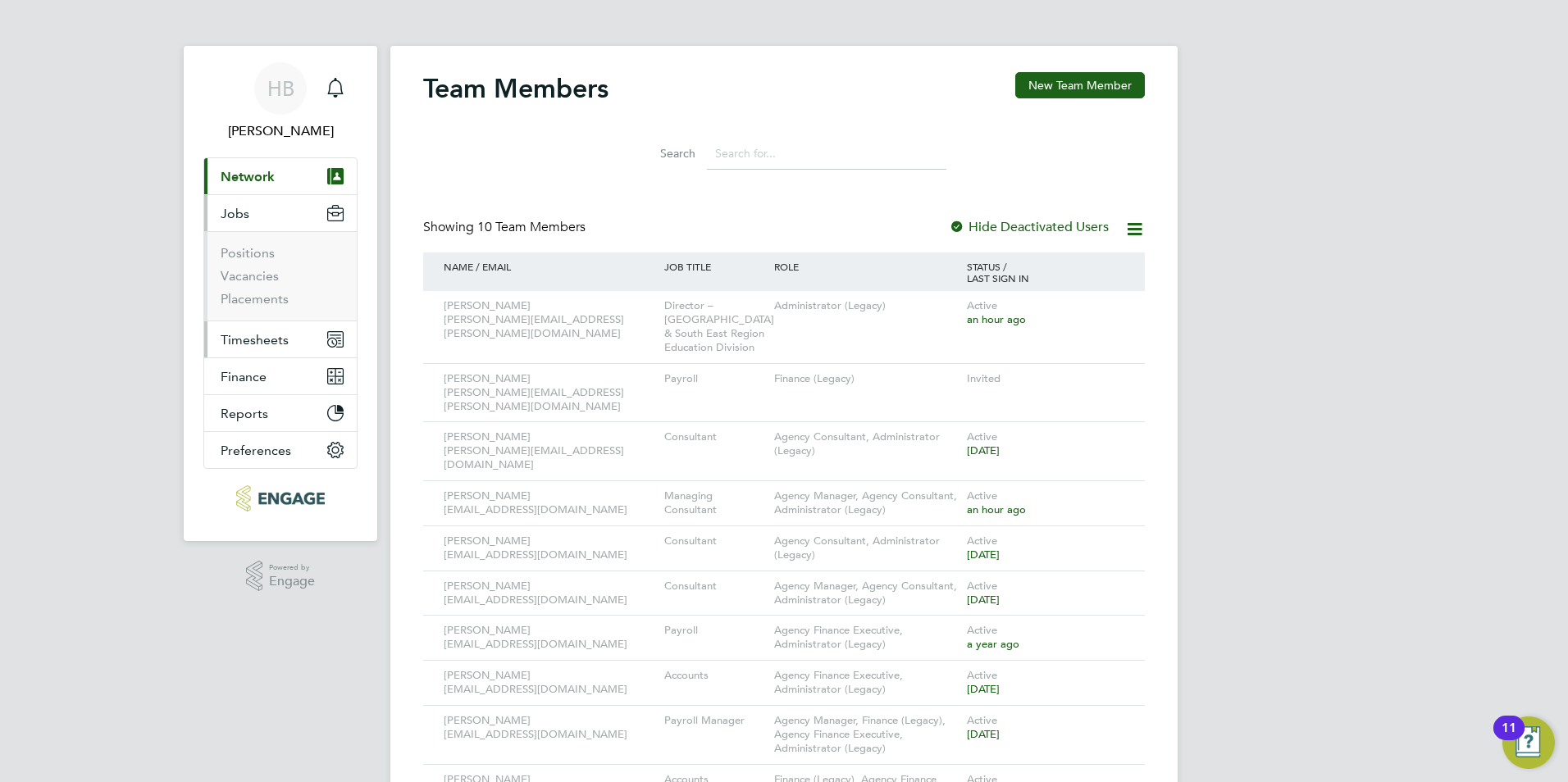
click at [281, 335] on span "Timesheets" at bounding box center [255, 339] width 68 height 15
